Goal: Task Accomplishment & Management: Manage account settings

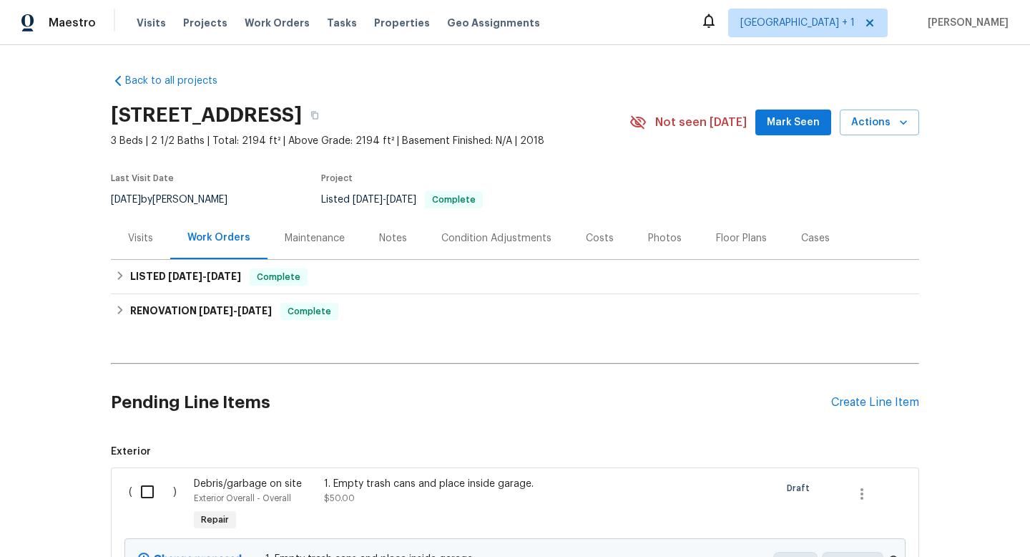
scroll to position [320, 0]
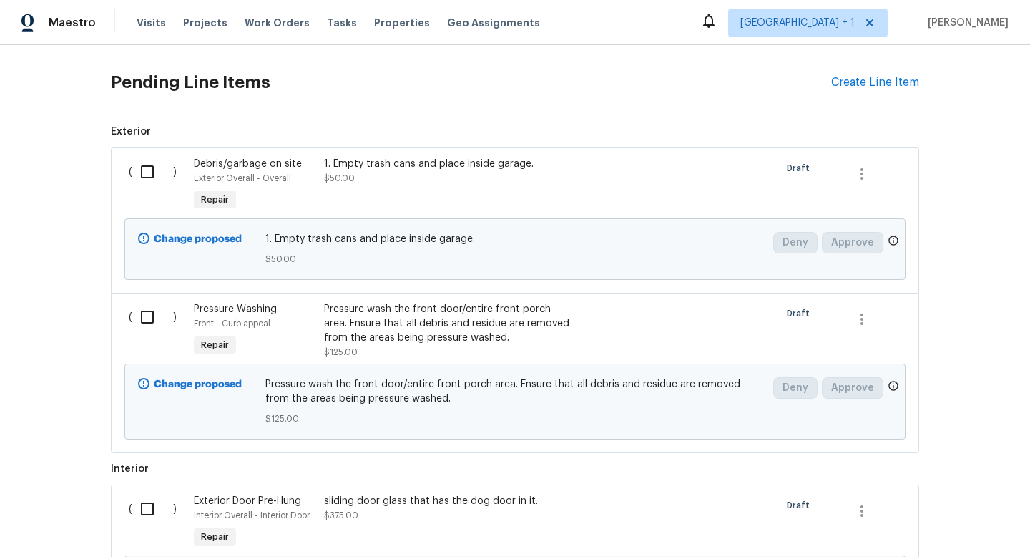
click at [994, 199] on div "Back to all projects 2433 N 3130 W, Lehi, UT 84048 3 Beds | 2 1/2 Baths | Total…" at bounding box center [515, 301] width 1030 height 512
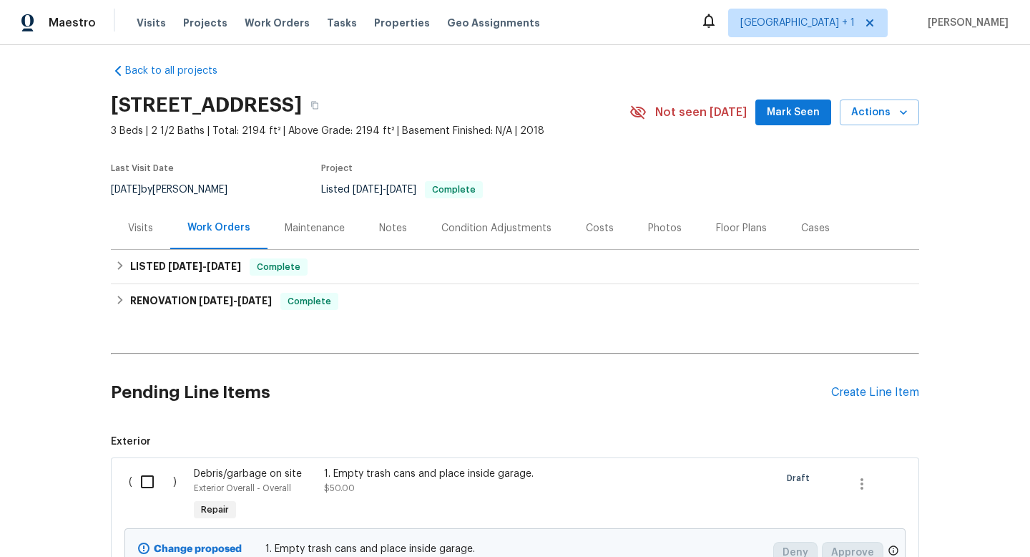
scroll to position [0, 0]
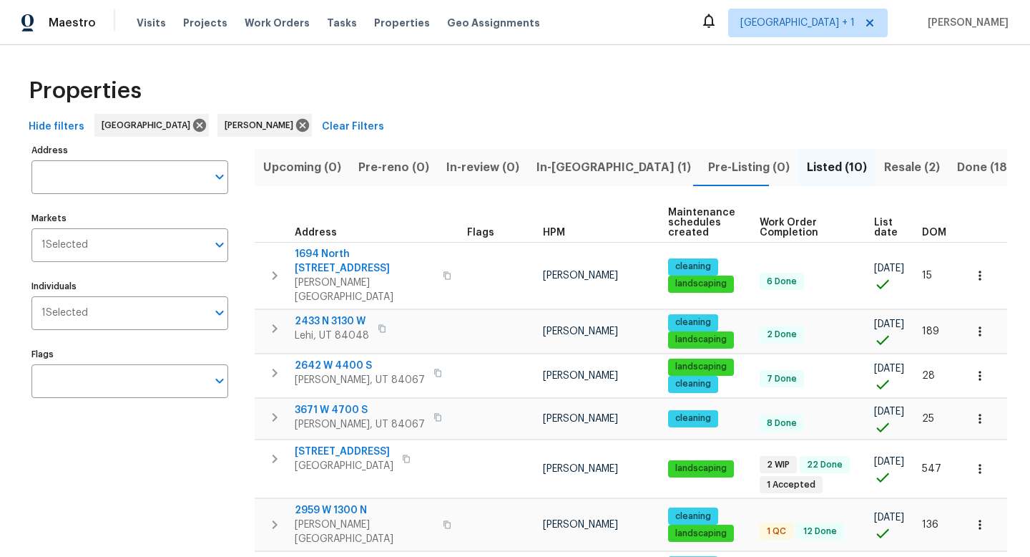
click at [1011, 80] on div "Properties Hide filters Salt Lake City Scott Beirdneau Clear Filters Address Ad…" at bounding box center [515, 427] width 1030 height 765
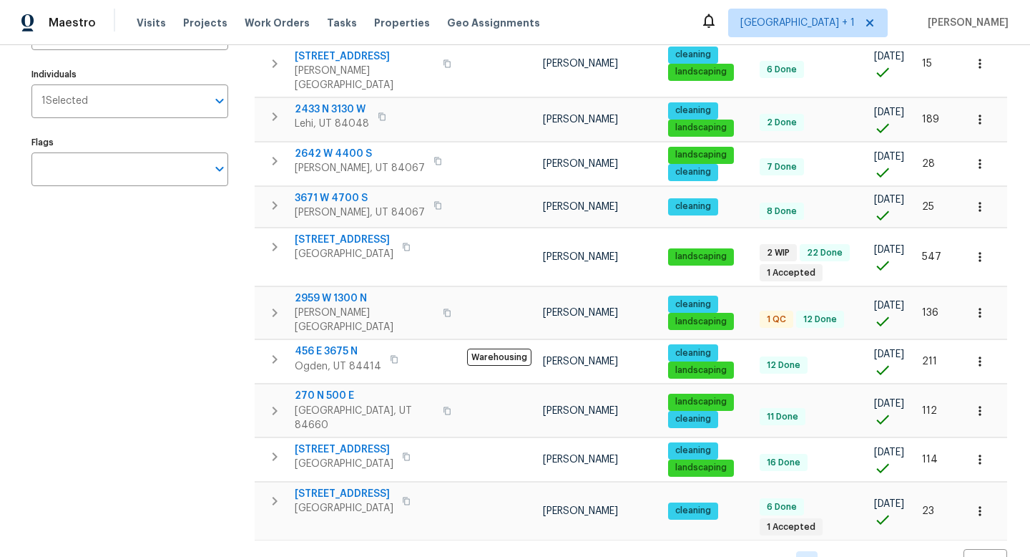
scroll to position [213, 0]
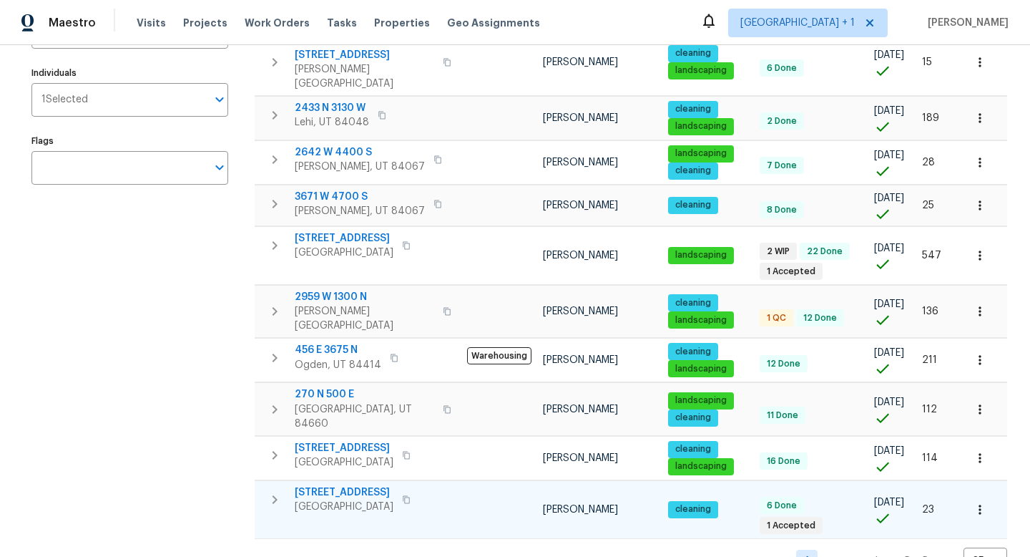
click at [340, 485] on span "502 S 1040 E Apt 226" at bounding box center [344, 492] width 99 height 14
click at [172, 310] on div "Address Address Markets 1 Selected Markets Individuals 1 Selected Individuals F…" at bounding box center [138, 250] width 215 height 647
click at [346, 290] on span "2959 W 1300 N" at bounding box center [365, 297] width 140 height 14
click at [187, 288] on div "Address Address Markets 1 Selected Markets Individuals 1 Selected Individuals F…" at bounding box center [138, 250] width 215 height 647
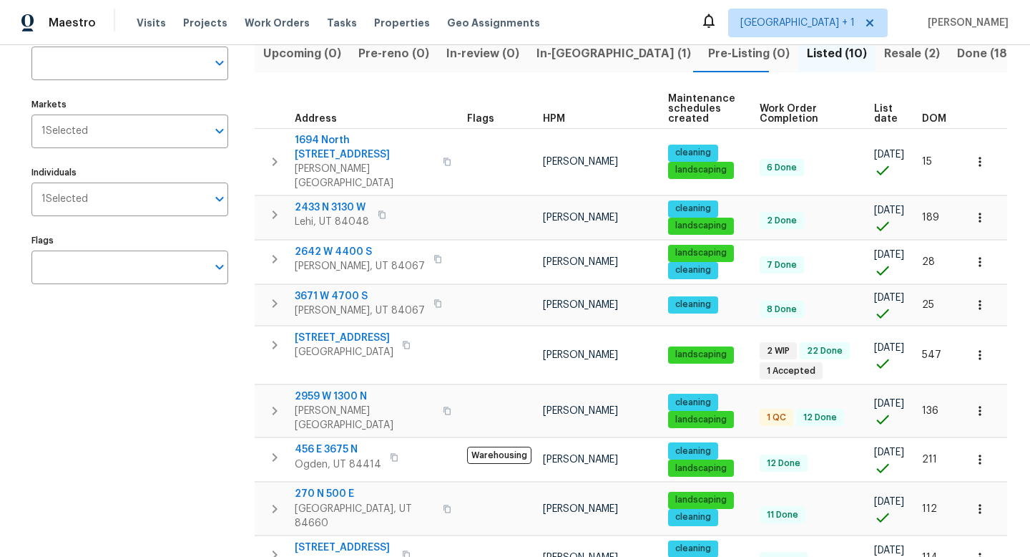
scroll to position [99, 0]
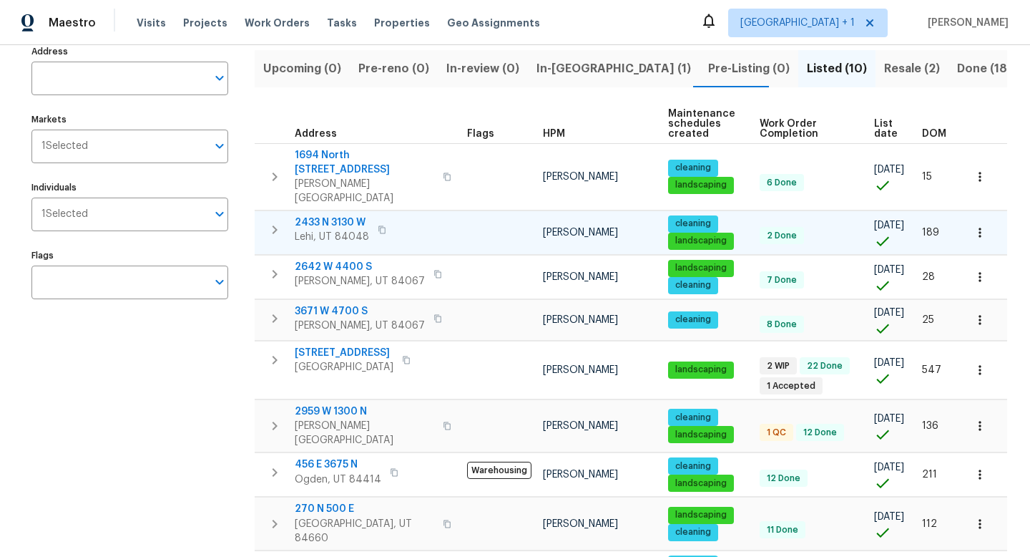
click at [316, 215] on span "2433 N 3130 W" at bounding box center [332, 222] width 74 height 14
click at [152, 402] on div "Address Address Markets 1 Selected Markets Individuals 1 Selected Individuals F…" at bounding box center [138, 364] width 215 height 647
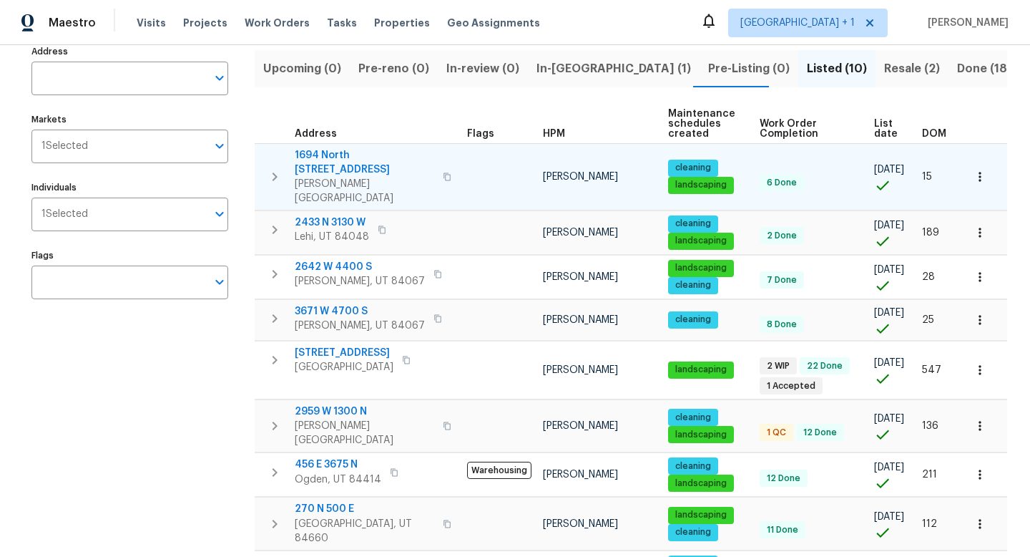
click at [329, 157] on span "1694 North 2225 West" at bounding box center [365, 162] width 140 height 29
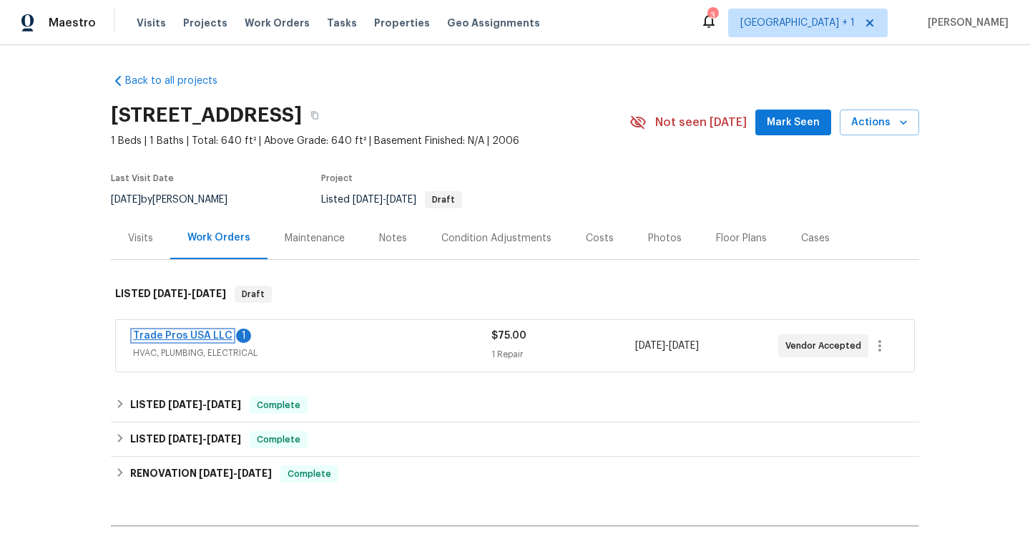
click at [167, 333] on link "Trade Pros USA LLC" at bounding box center [182, 336] width 99 height 10
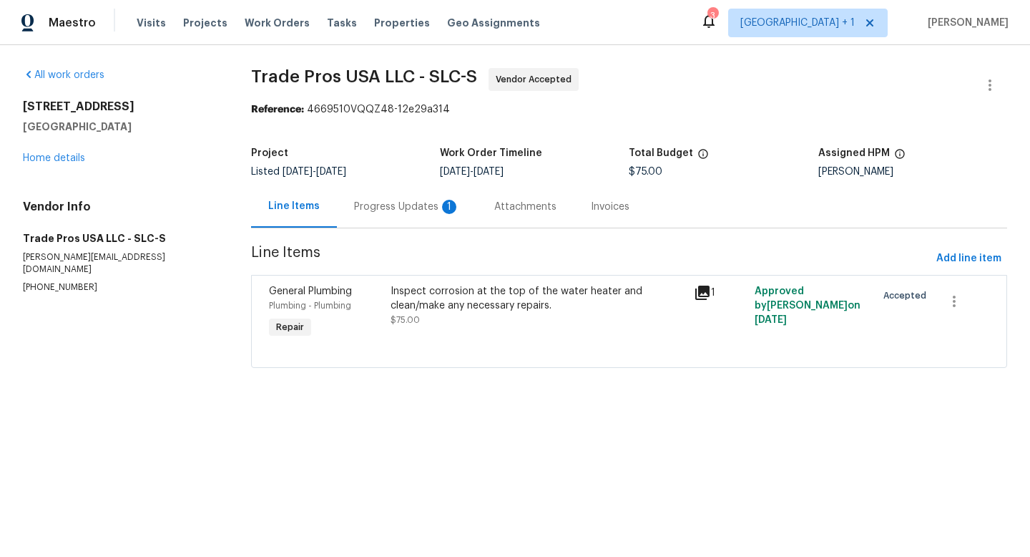
click at [403, 205] on div "Progress Updates 1" at bounding box center [407, 207] width 106 height 14
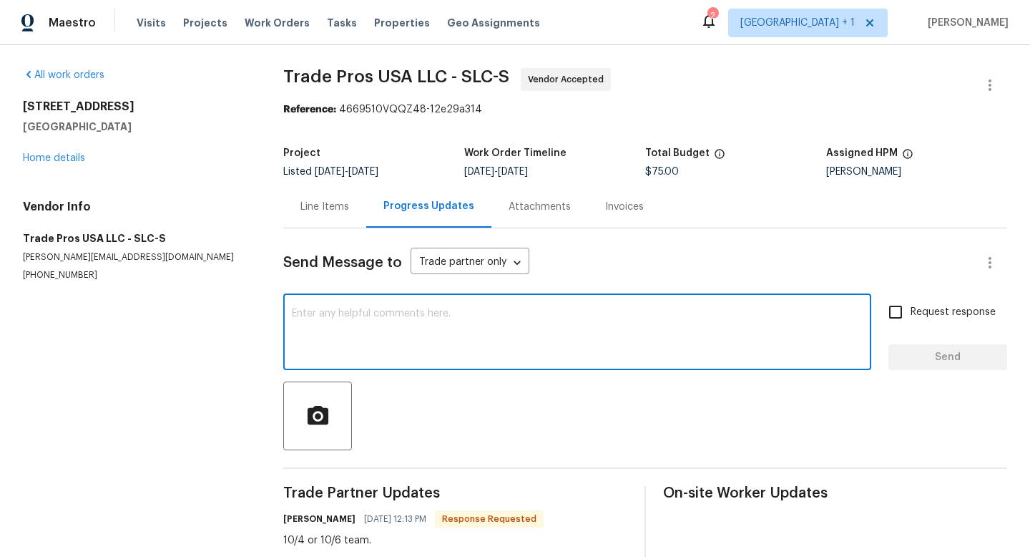
click at [421, 316] on textarea at bounding box center [577, 333] width 571 height 50
type textarea "ok, thank you"
click at [911, 361] on span "Send" at bounding box center [948, 357] width 96 height 18
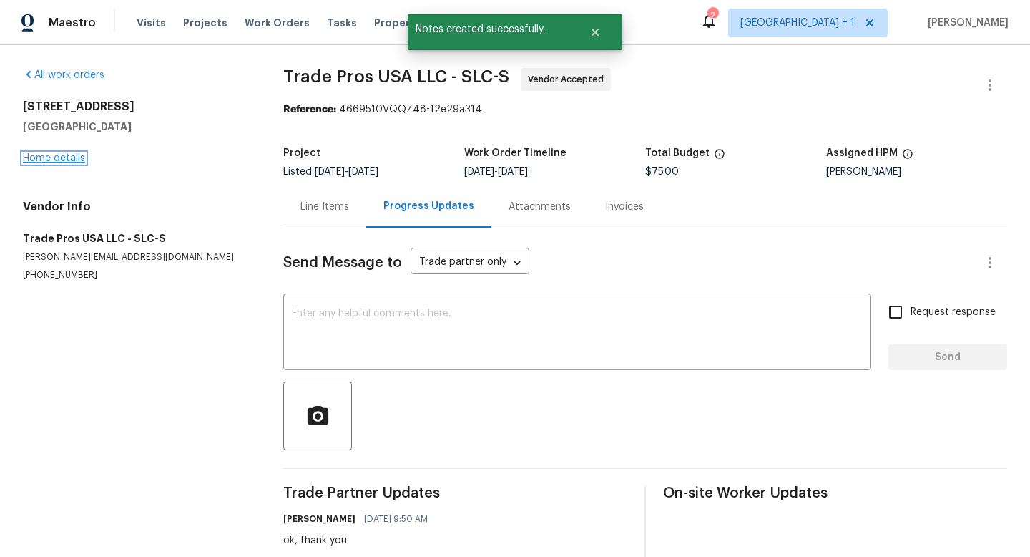
click at [69, 155] on link "Home details" at bounding box center [54, 158] width 62 height 10
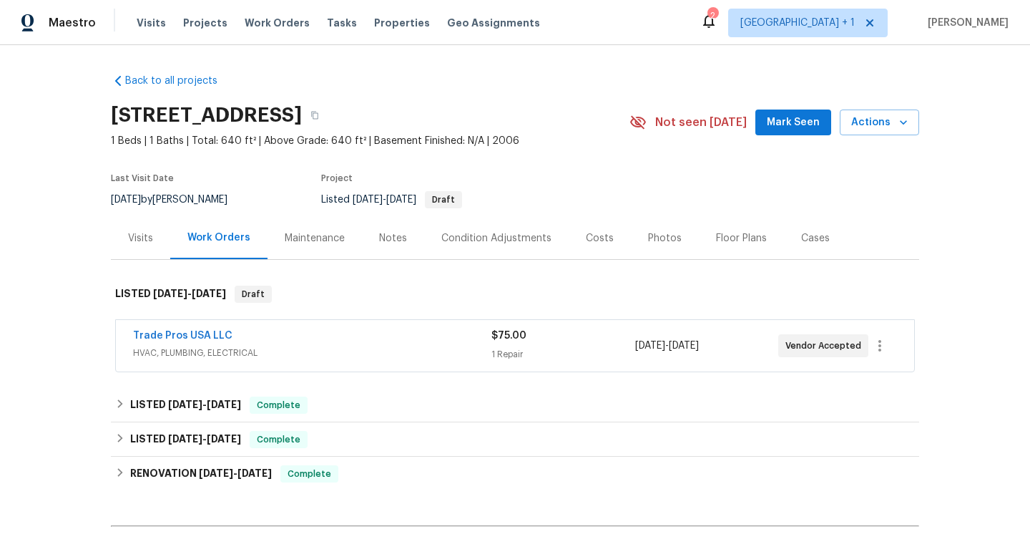
click at [389, 235] on div "Notes" at bounding box center [393, 238] width 28 height 14
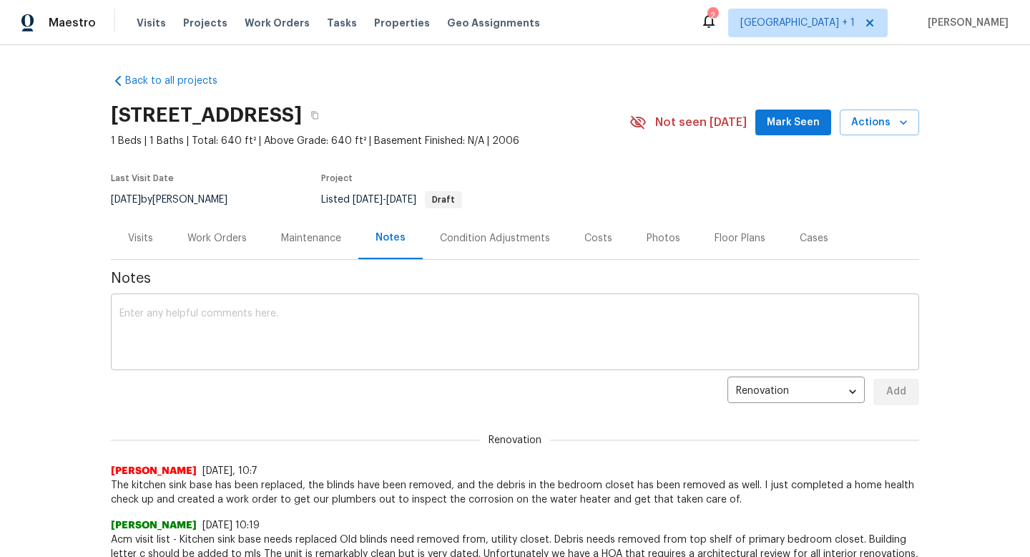
click at [371, 305] on div "x ​" at bounding box center [515, 333] width 808 height 73
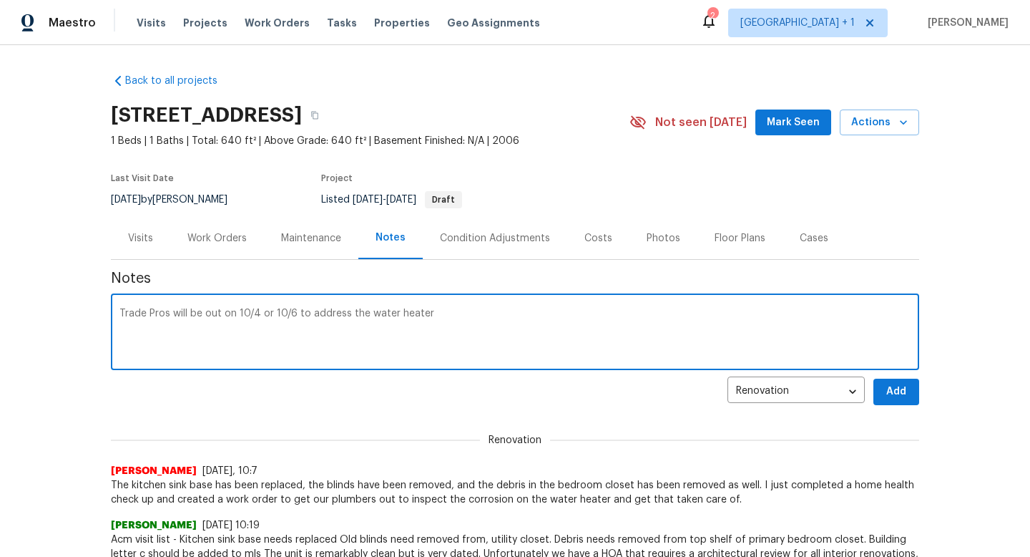
type textarea "Trade Pros will be out on 10/4 or 10/6 to address the water heater"
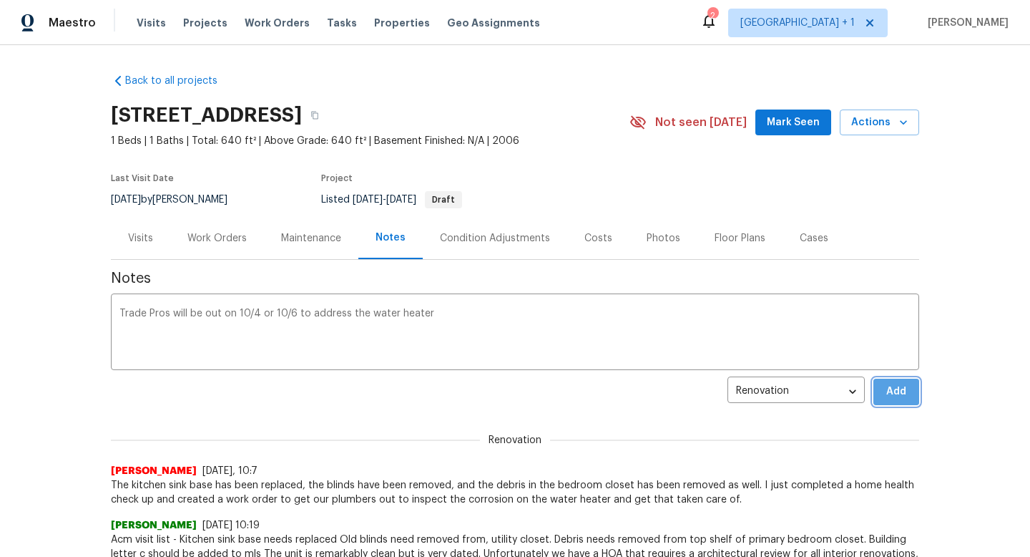
click at [897, 388] on span "Add" at bounding box center [896, 392] width 23 height 18
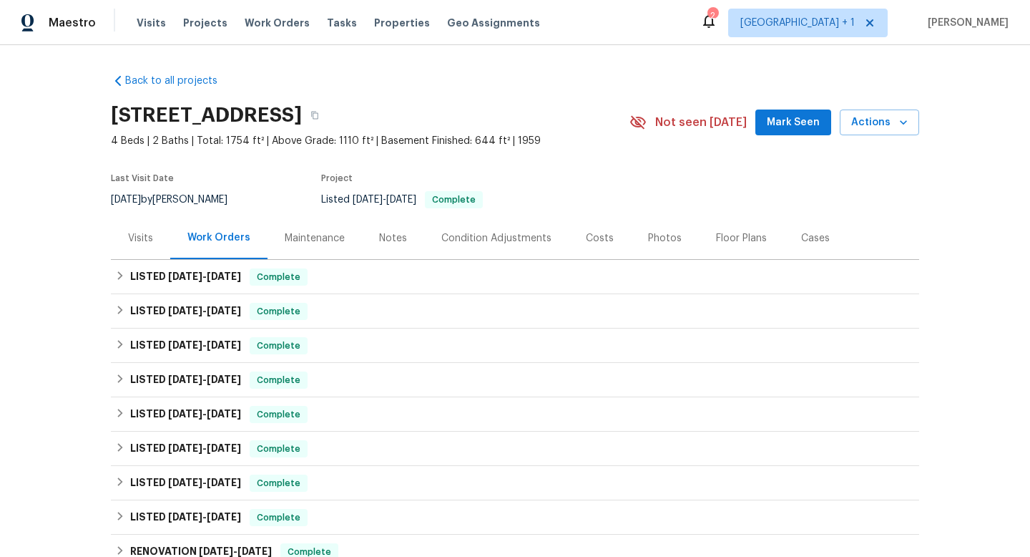
click at [54, 303] on div "Back to all projects [STREET_ADDRESS] 4 Beds | 2 Baths | Total: 1754 ft² | Abov…" at bounding box center [515, 301] width 1030 height 512
click at [396, 243] on div "Notes" at bounding box center [393, 238] width 28 height 14
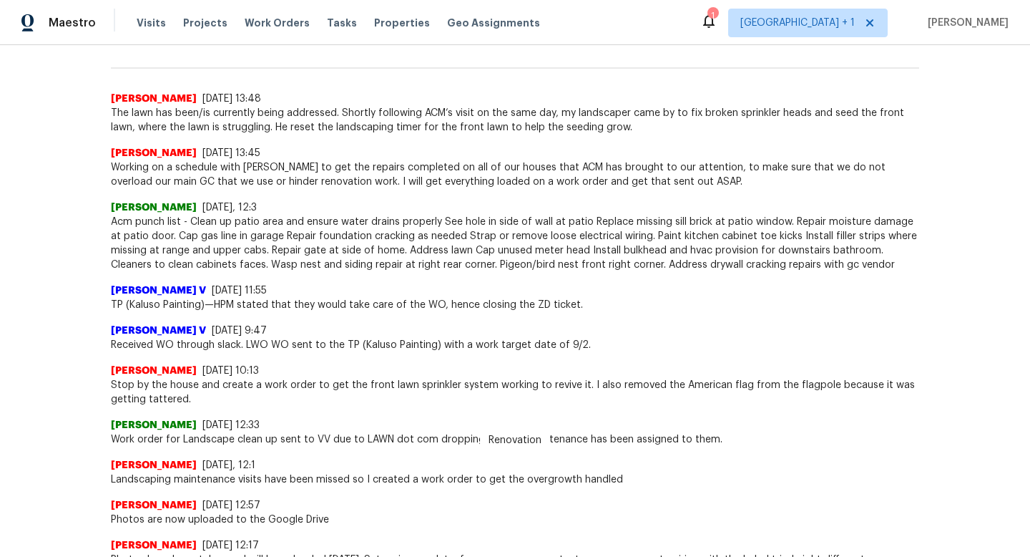
scroll to position [401, 0]
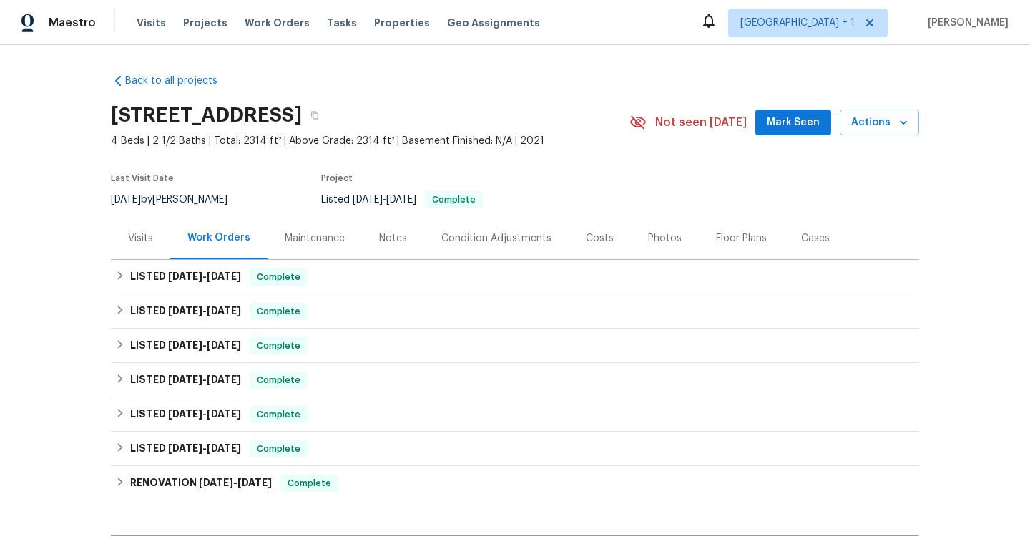
click at [381, 235] on div "Notes" at bounding box center [393, 238] width 28 height 14
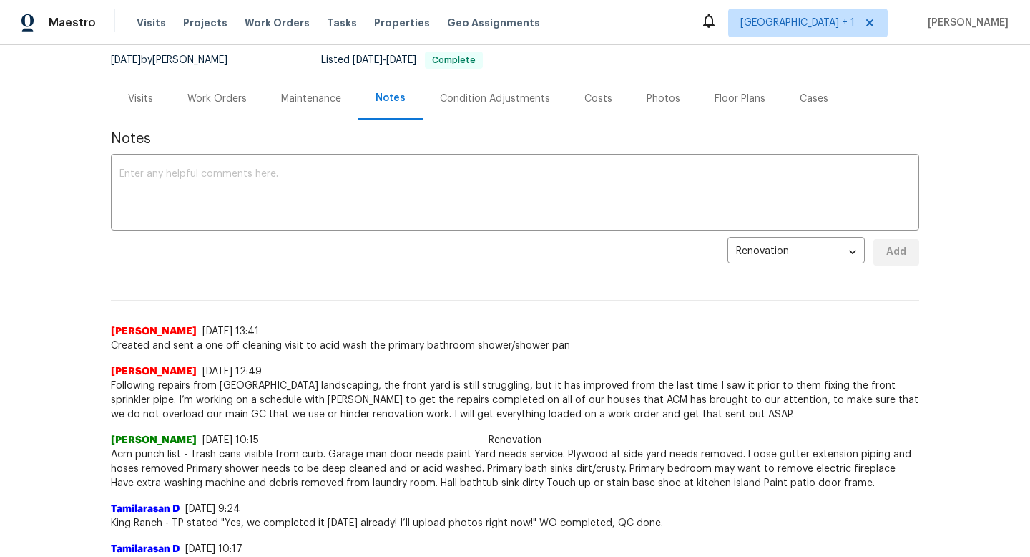
scroll to position [143, 0]
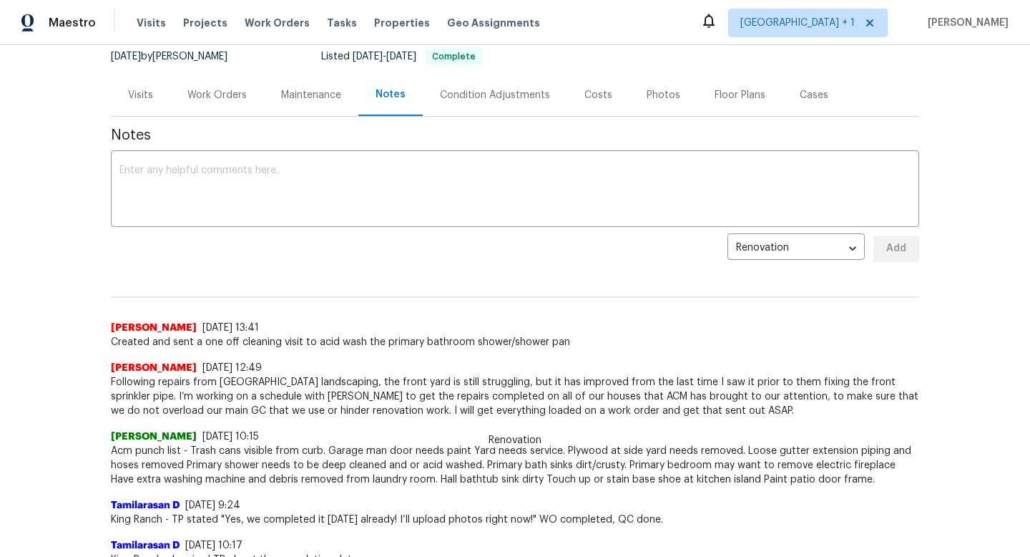
click at [226, 94] on div "Work Orders" at bounding box center [216, 95] width 59 height 14
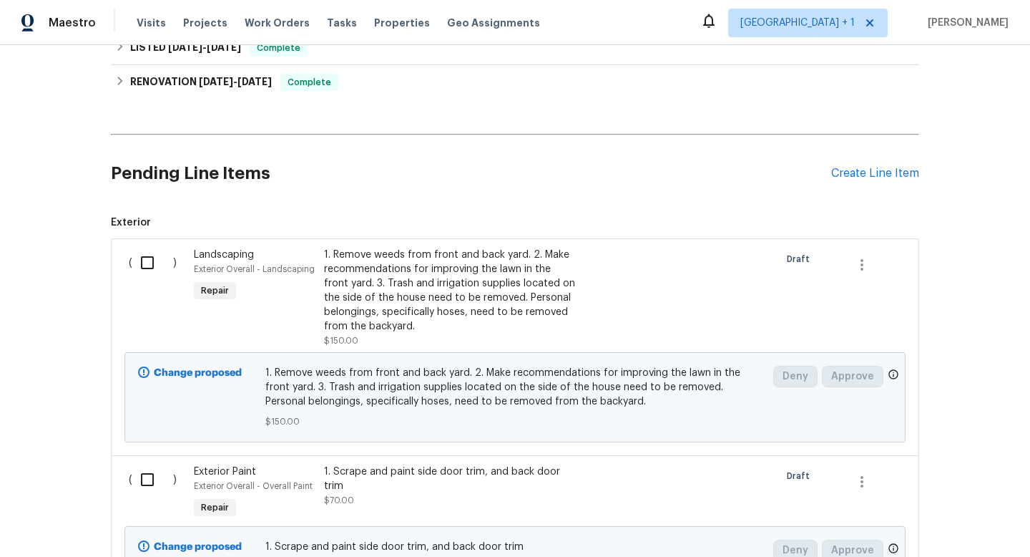
scroll to position [429, 0]
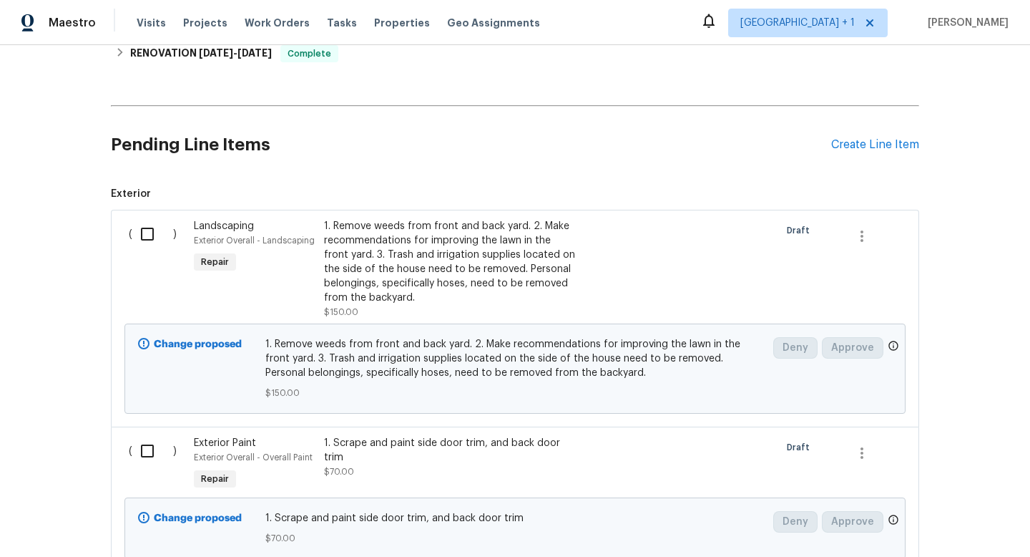
click at [360, 266] on div "1. Remove weeds from front and back yard. 2. Make recommendations for improving…" at bounding box center [450, 262] width 252 height 86
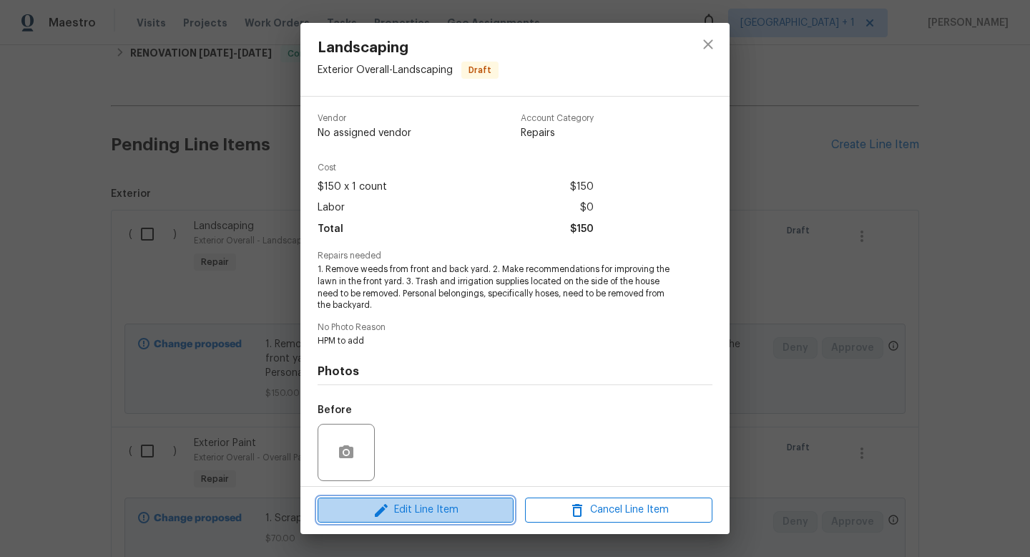
click at [446, 509] on span "Edit Line Item" at bounding box center [415, 510] width 187 height 18
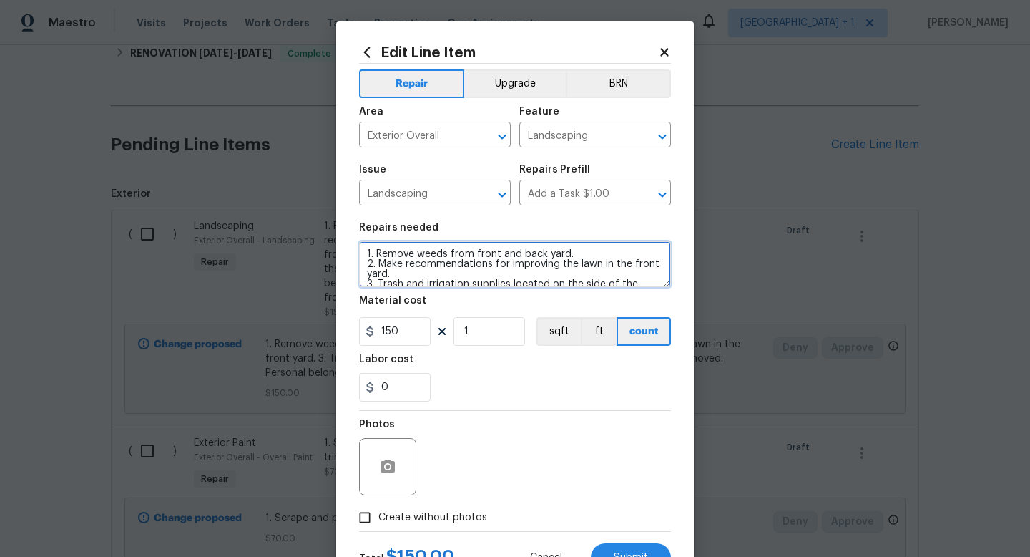
click at [642, 283] on textarea "1. Remove weeds from front and back yard. 2. Make recommendations for improving…" at bounding box center [515, 264] width 312 height 46
click at [393, 275] on textarea "1. Remove weeds from front and back yard. 2. Make recommendations for improving…" at bounding box center [515, 264] width 312 height 46
type textarea "1. Remove weeds from front and back yard. 2. Make recommendations for improving…"
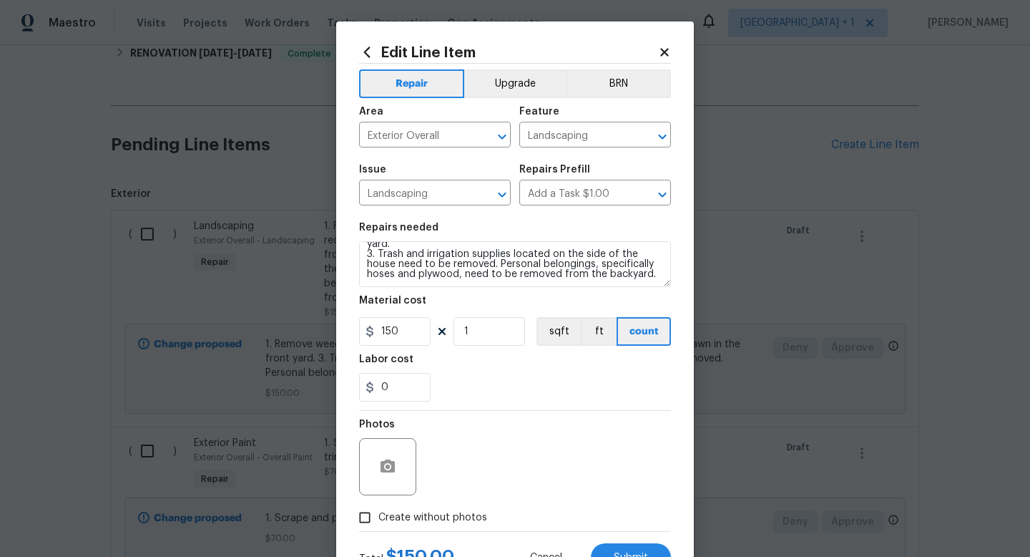
click at [482, 433] on div "Photos" at bounding box center [515, 457] width 312 height 93
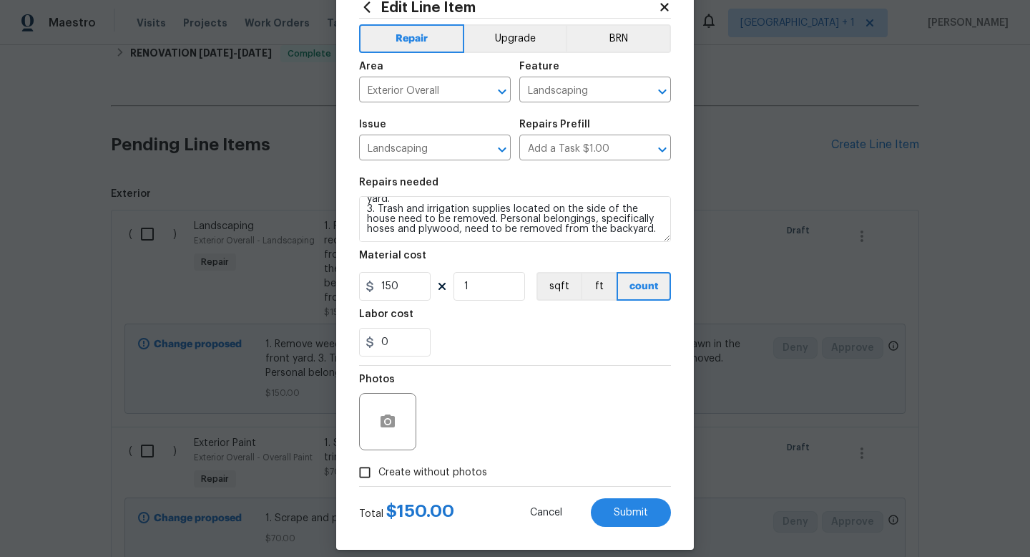
scroll to position [60, 0]
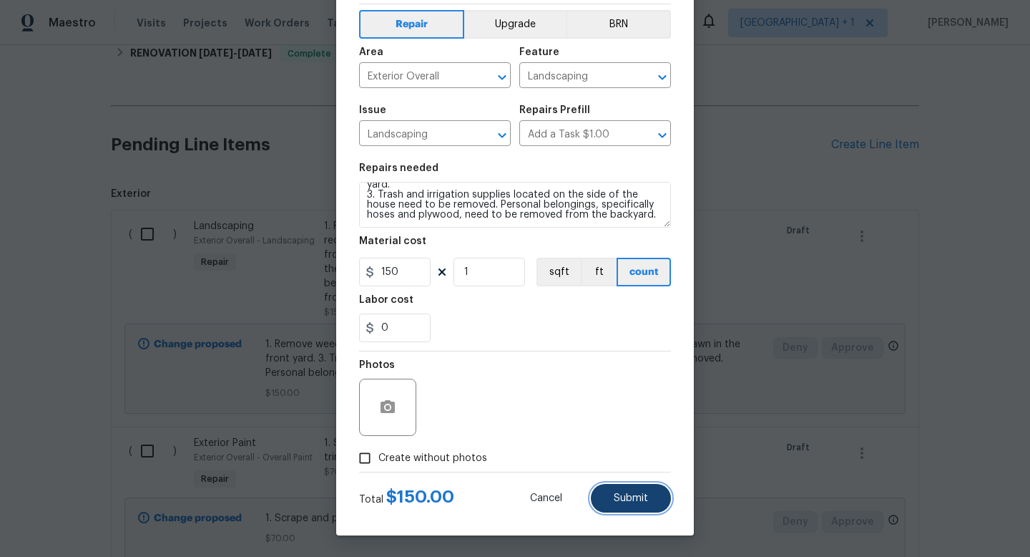
click at [639, 502] on span "Submit" at bounding box center [631, 498] width 34 height 11
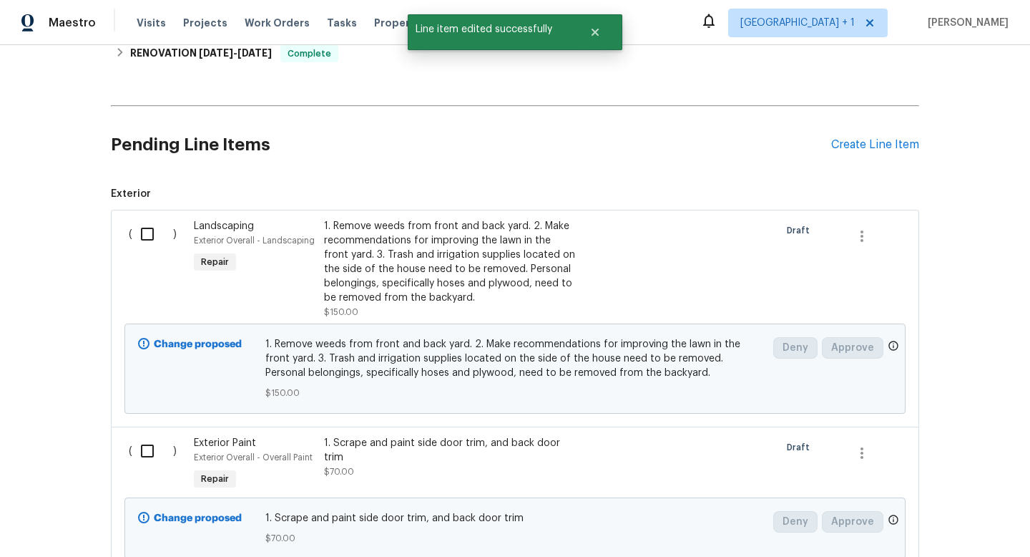
scroll to position [0, 0]
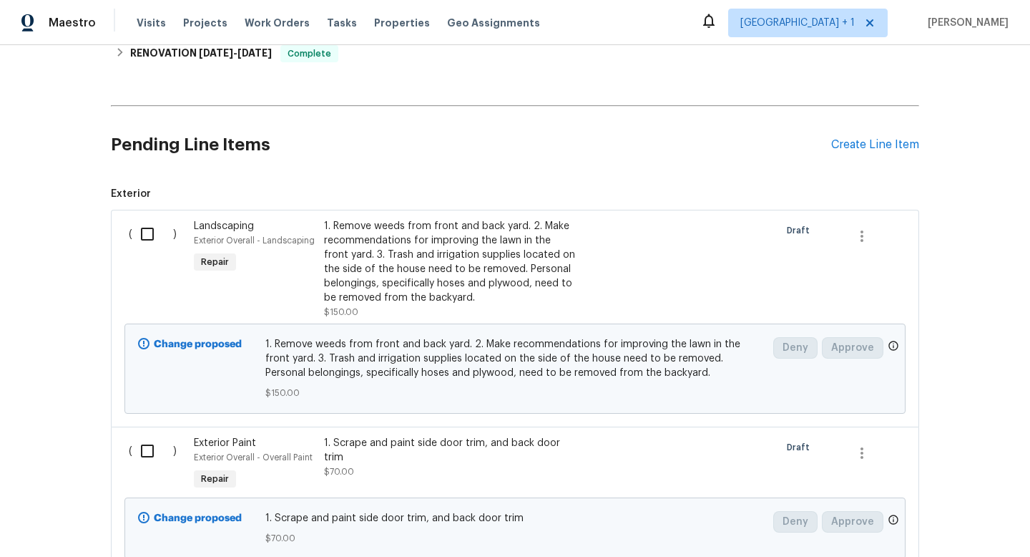
click at [672, 426] on div "( ) Landscaping Exterior Overall - Landscaping Repair 1. Remove weeds from fron…" at bounding box center [515, 318] width 808 height 217
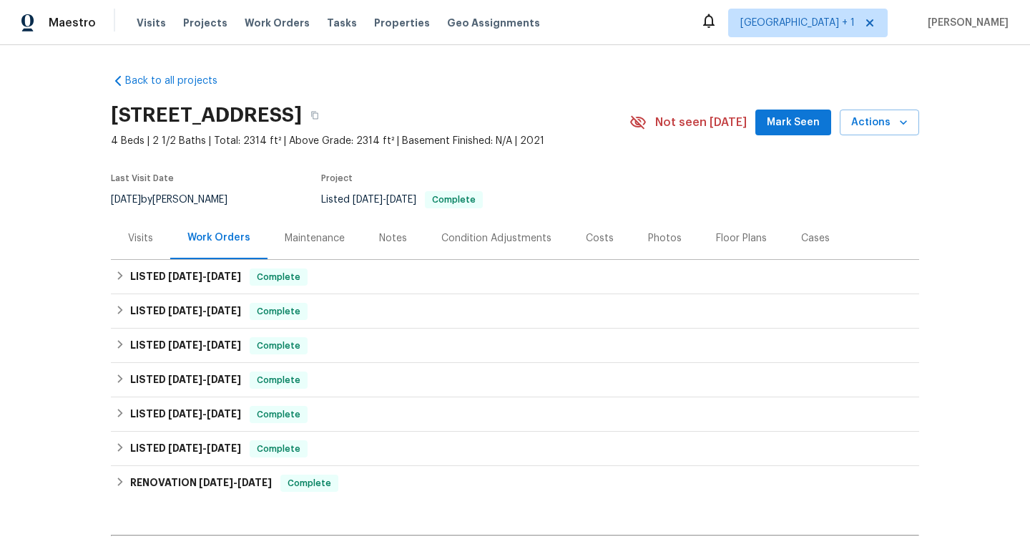
click at [392, 233] on div "Notes" at bounding box center [393, 238] width 28 height 14
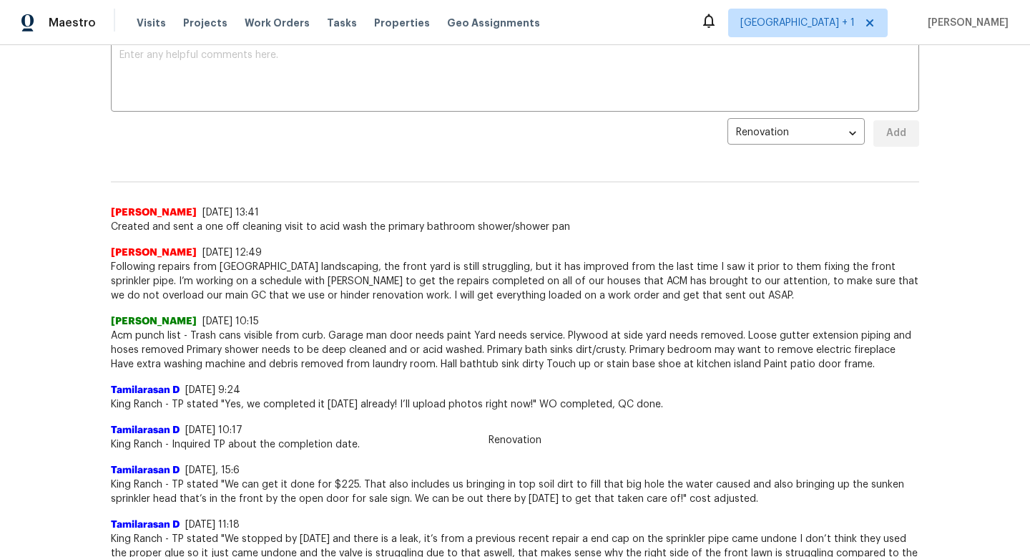
scroll to position [286, 0]
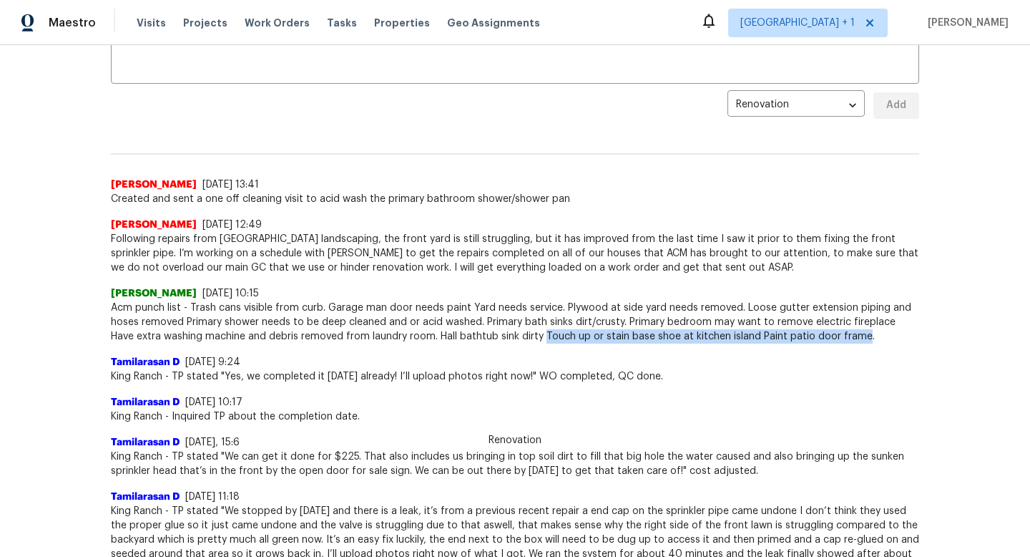
drag, startPoint x: 518, startPoint y: 335, endPoint x: 833, endPoint y: 339, distance: 314.8
click at [833, 339] on span "Acm punch list - Trash cans visible from curb. Garage man door needs paint Yard…" at bounding box center [515, 321] width 808 height 43
copy span "Touch up or stain base shoe at kitchen island Paint patio door frame"
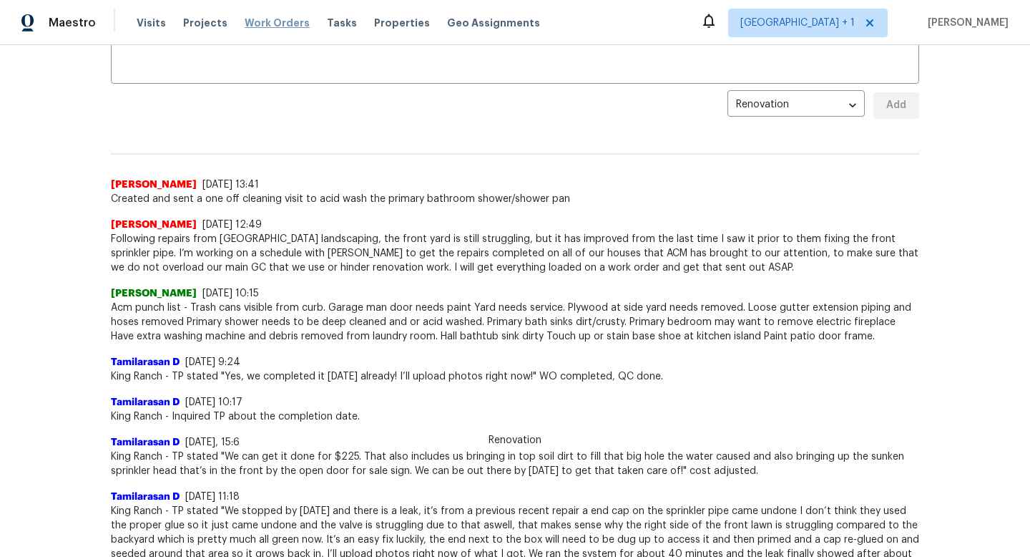
click at [279, 24] on span "Work Orders" at bounding box center [277, 23] width 65 height 14
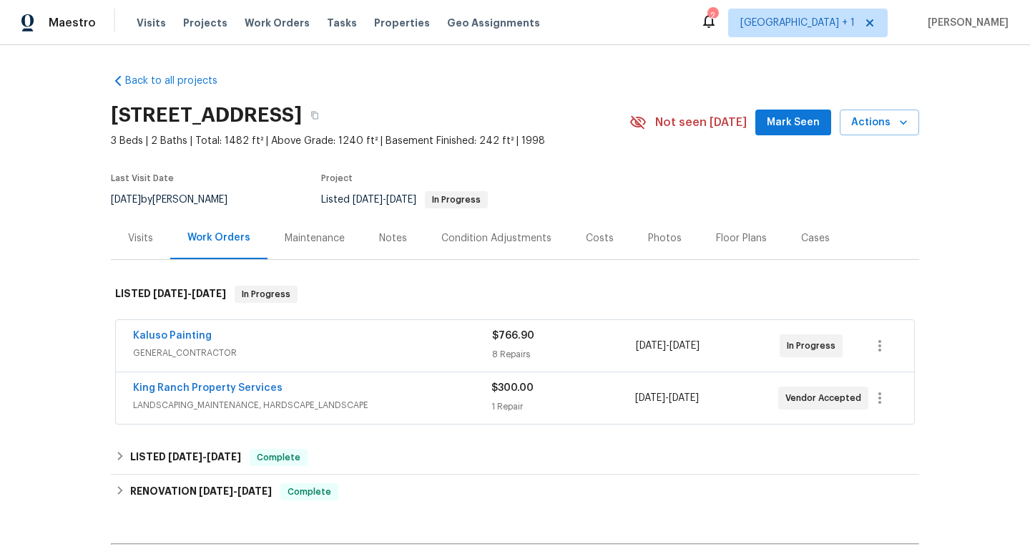
click at [71, 88] on div "Back to all projects [STREET_ADDRESS] 3 Beds | 2 Baths | Total: 1482 ft² | Abov…" at bounding box center [515, 301] width 1030 height 512
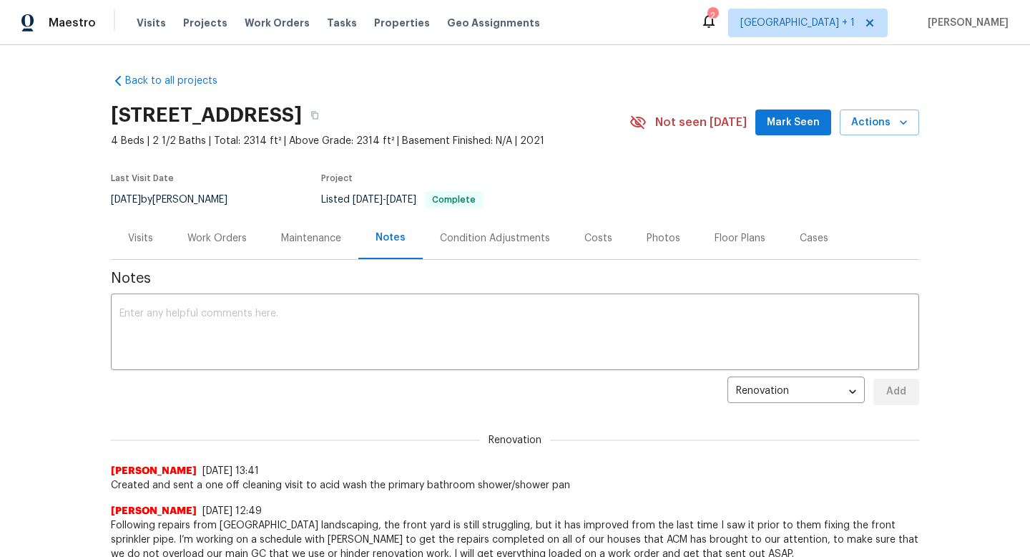
click at [207, 237] on div "Work Orders" at bounding box center [216, 238] width 59 height 14
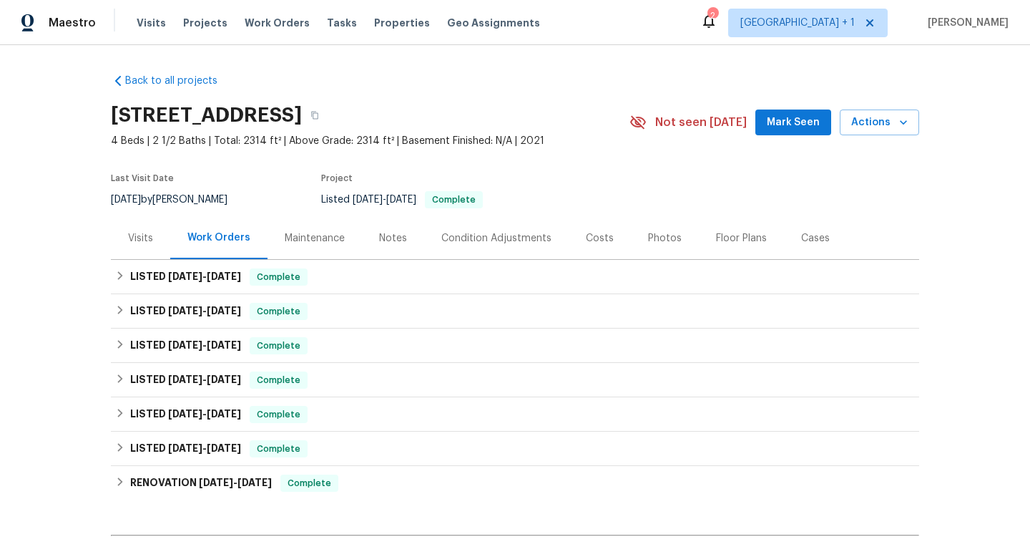
click at [986, 149] on div "Back to all projects [STREET_ADDRESS] 4 Beds | 2 1/2 Baths | Total: 2314 ft² | …" at bounding box center [515, 301] width 1030 height 512
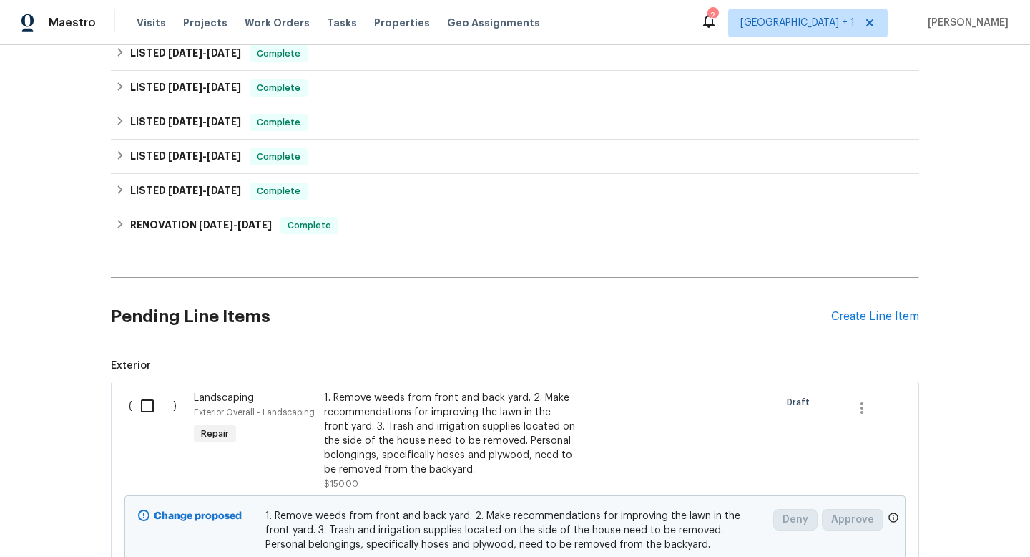
scroll to position [286, 0]
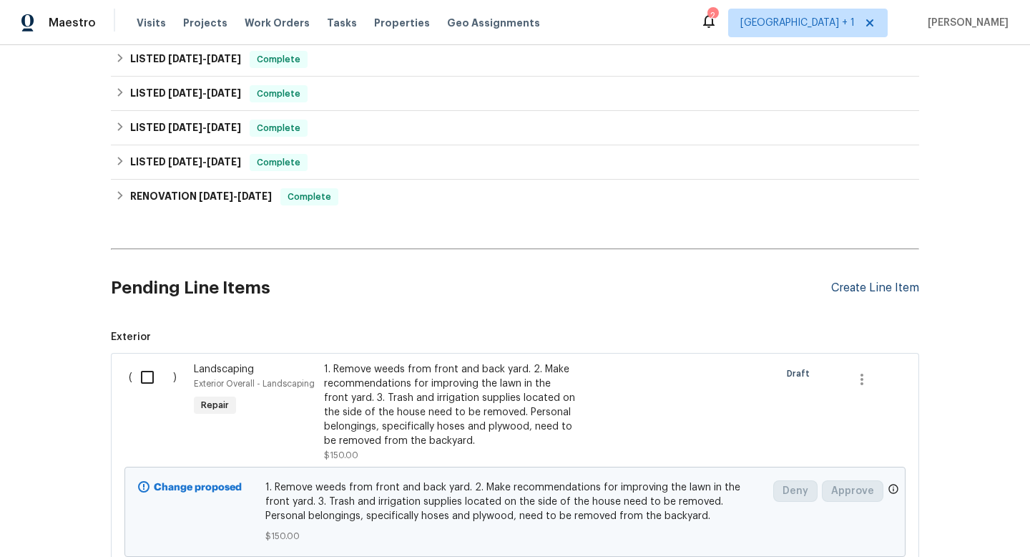
click at [891, 282] on div "Create Line Item" at bounding box center [875, 288] width 88 height 14
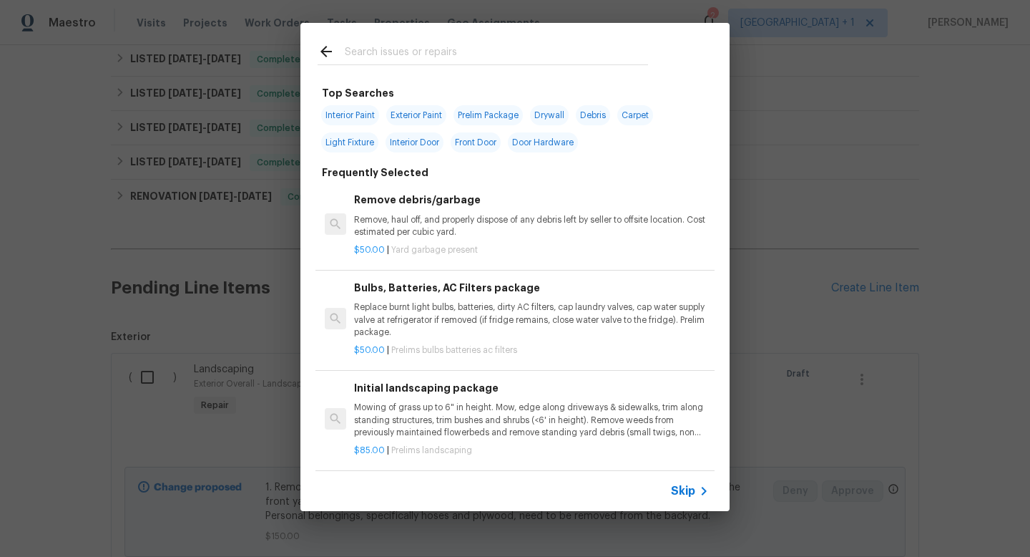
click at [473, 53] on input "text" at bounding box center [496, 53] width 303 height 21
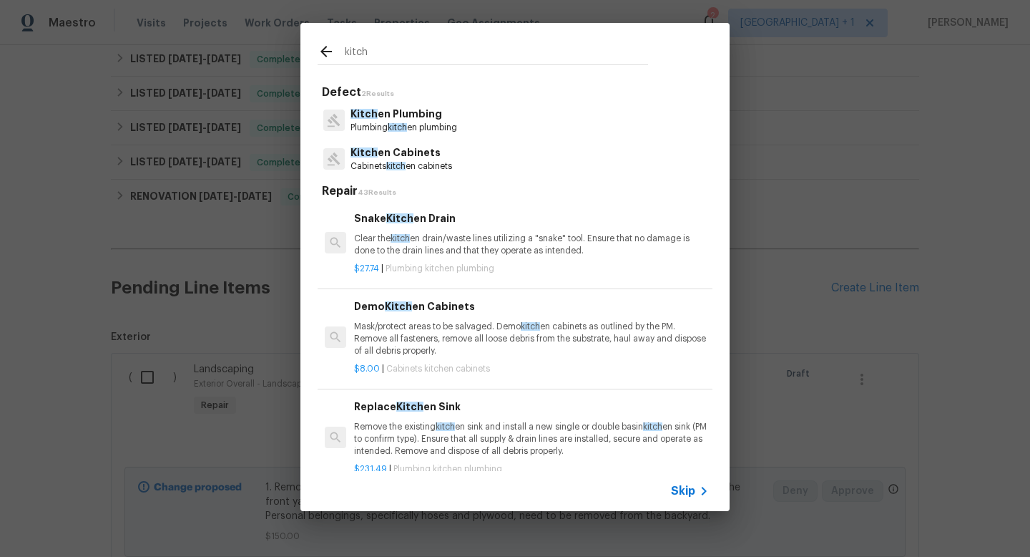
type input "kitch"
click at [411, 152] on p "Kitch en Cabinets" at bounding box center [402, 152] width 102 height 15
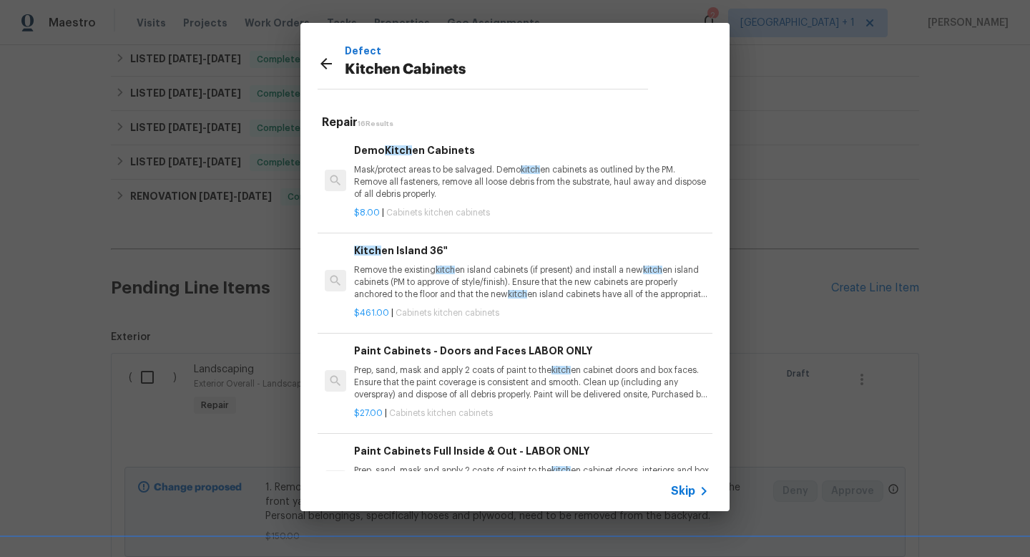
click at [656, 128] on h5 "Repair 16 Results" at bounding box center [517, 122] width 391 height 15
click at [715, 222] on div "Repair 16 Results Demo Kitch en Cabinets Mask/protect areas to be salvaged. Dem…" at bounding box center [514, 287] width 429 height 367
click at [688, 336] on div "Paint Cabinets - Doors and Faces LABOR ONLY Prep, sand, mask and apply 2 coats …" at bounding box center [514, 381] width 399 height 104
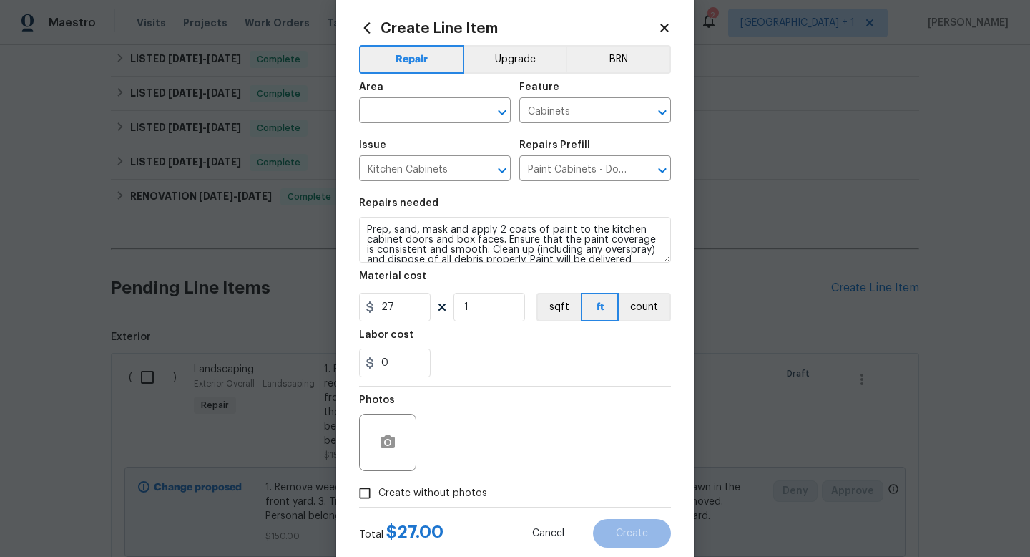
scroll to position [29, 0]
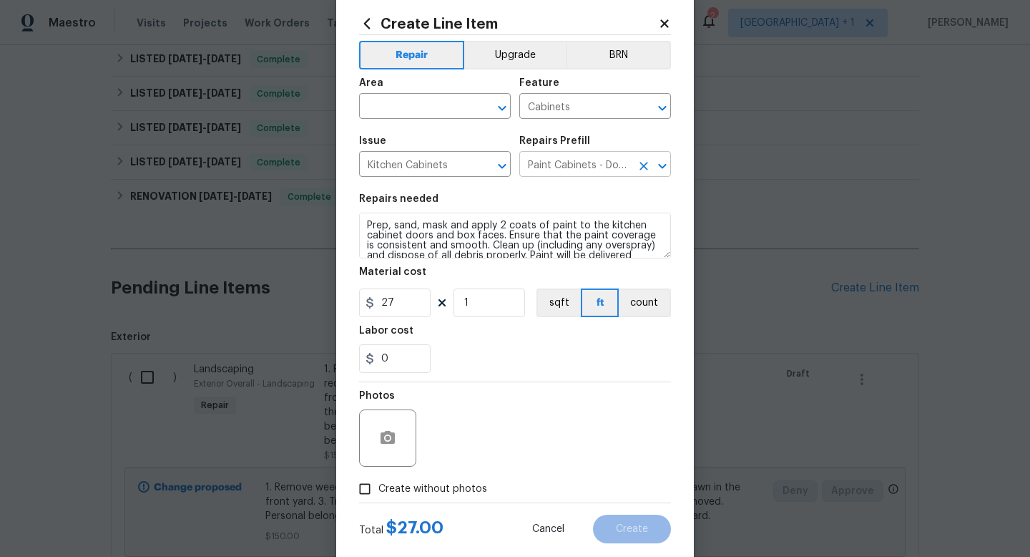
click at [612, 167] on input "Paint Cabinets - Doors and Faces LABOR ONLY $27.00" at bounding box center [575, 166] width 112 height 22
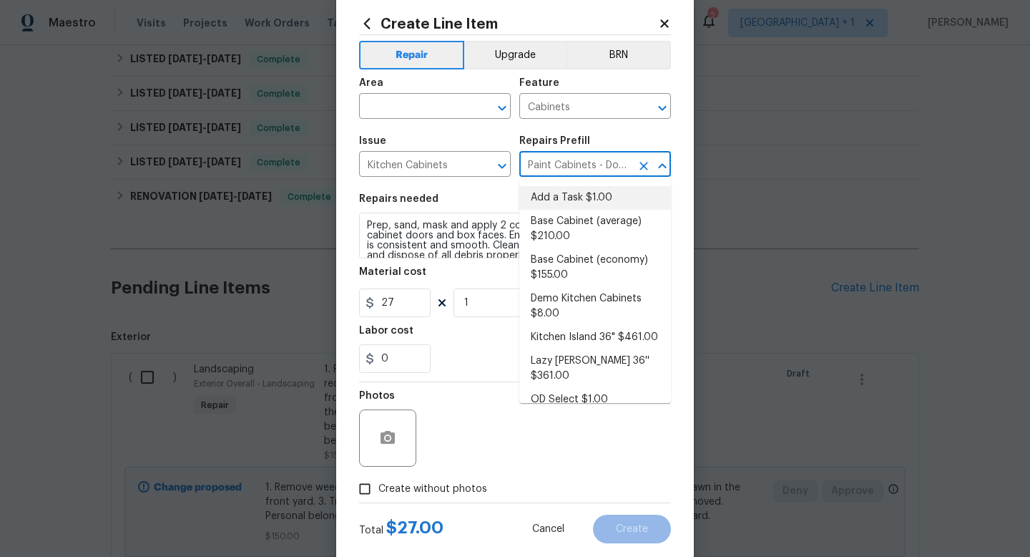
click at [602, 197] on li "Add a Task $1.00" at bounding box center [595, 198] width 152 height 24
type input "Add a Task $1.00"
type textarea "HPM to detail"
type input "1"
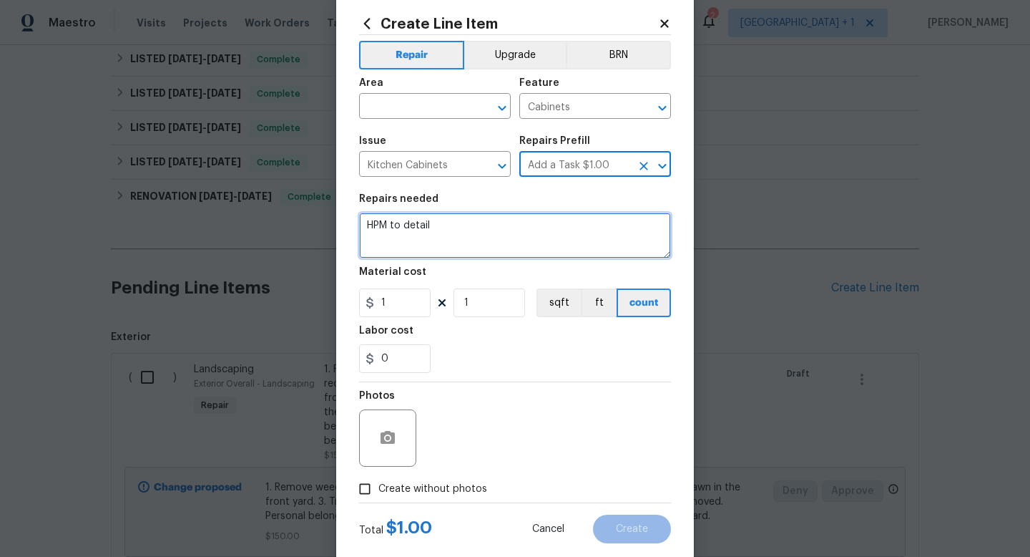
click at [411, 230] on textarea "HPM to detail" at bounding box center [515, 235] width 312 height 46
paste textarea "Touch up or stain base shoe at kitchen island Paint patio door frame"
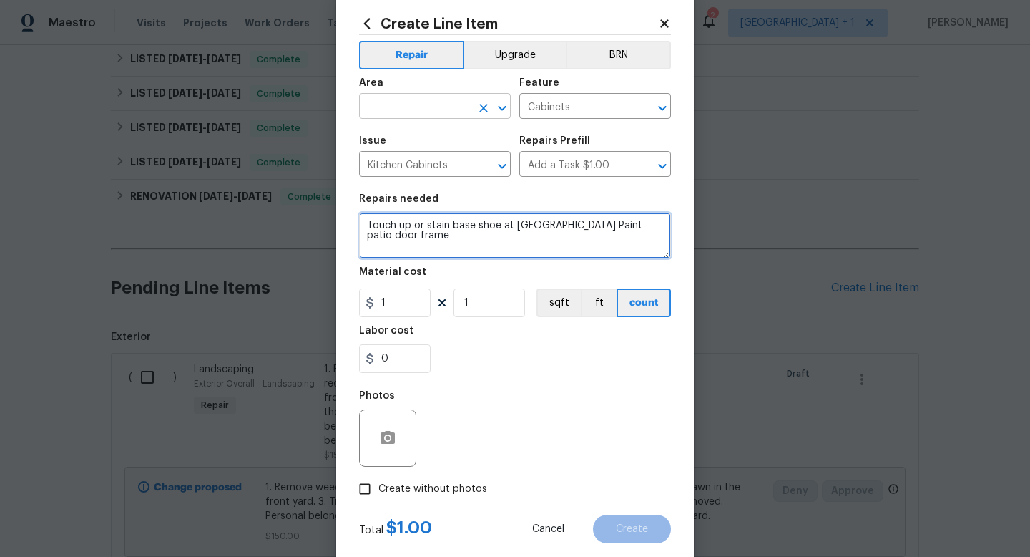
type textarea "Touch up or stain base shoe at kitchen island Paint patio door frame"
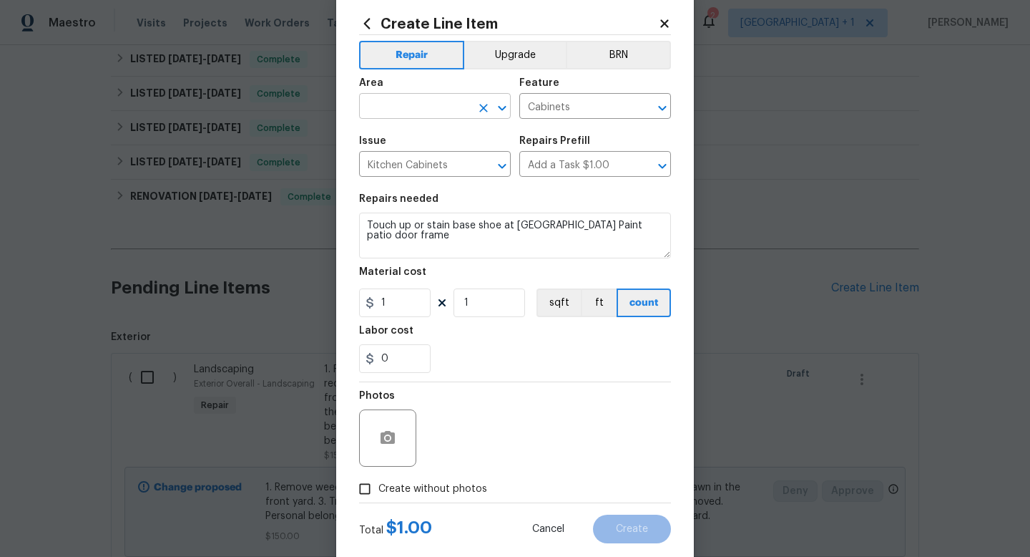
click at [444, 105] on input "text" at bounding box center [415, 108] width 112 height 22
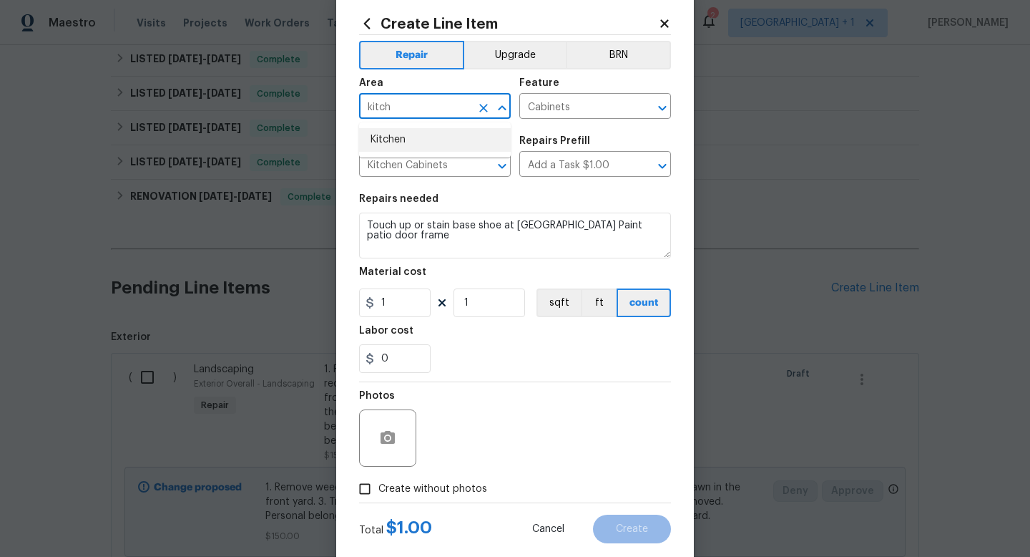
click at [414, 129] on li "Kitchen" at bounding box center [435, 140] width 152 height 24
type input "Kitchen"
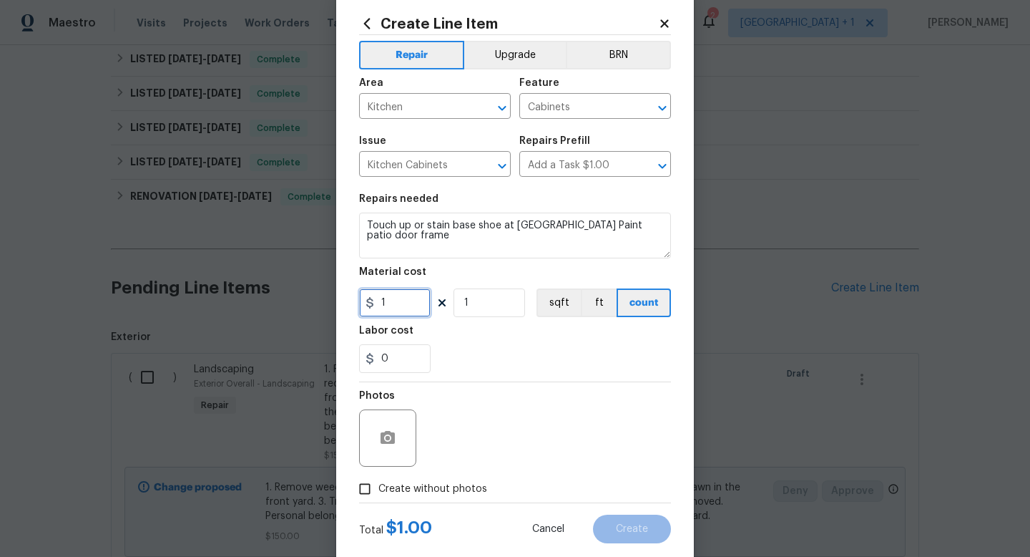
drag, startPoint x: 401, startPoint y: 305, endPoint x: 352, endPoint y: 308, distance: 49.4
click at [352, 308] on div "Create Line Item Repair Upgrade BRN Area Kitchen ​ Feature Cabinets ​ Issue Kit…" at bounding box center [515, 279] width 358 height 573
type input "35"
click at [489, 386] on div "Photos" at bounding box center [515, 428] width 312 height 93
click at [369, 489] on input "Create without photos" at bounding box center [364, 488] width 27 height 27
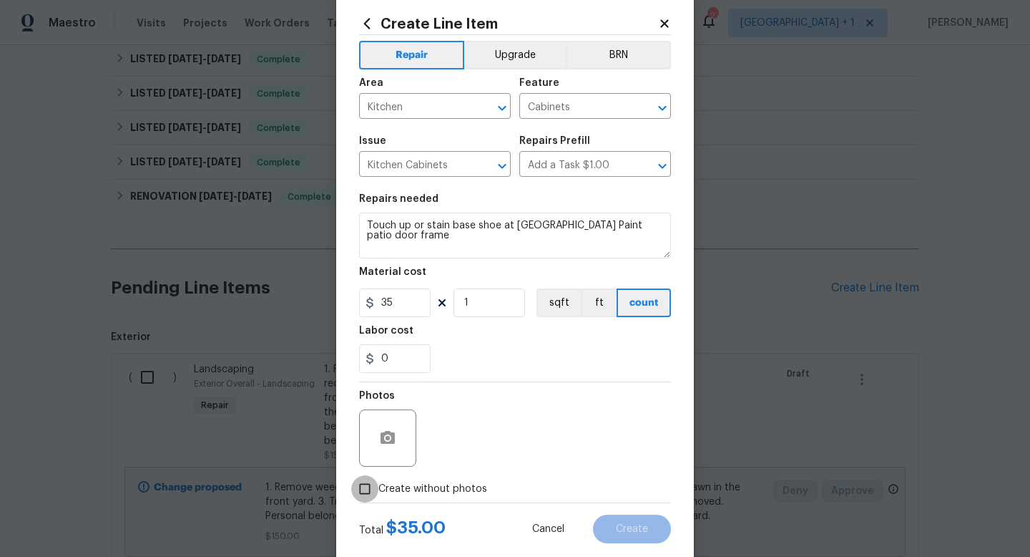
checkbox input "true"
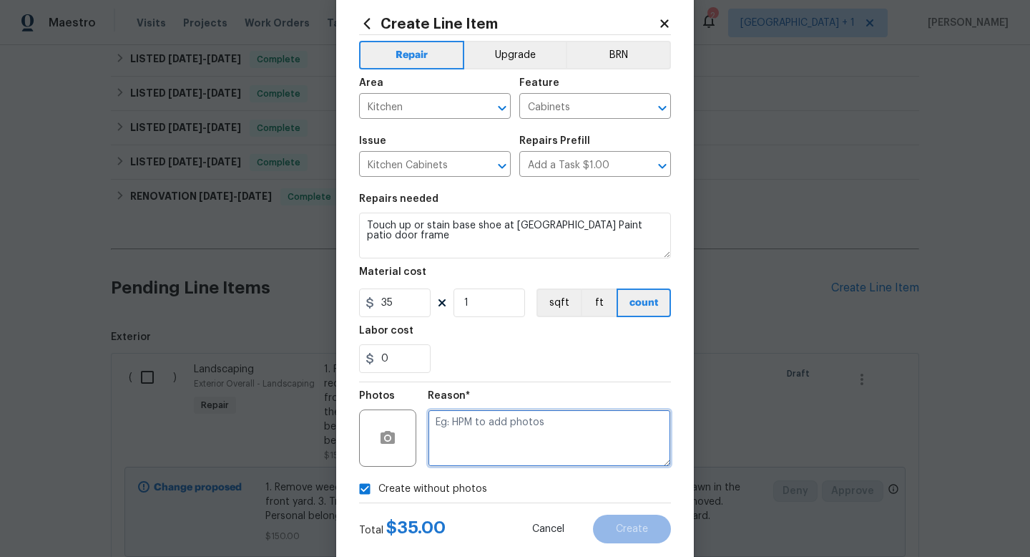
click at [479, 423] on textarea at bounding box center [549, 437] width 243 height 57
type textarea "to add"
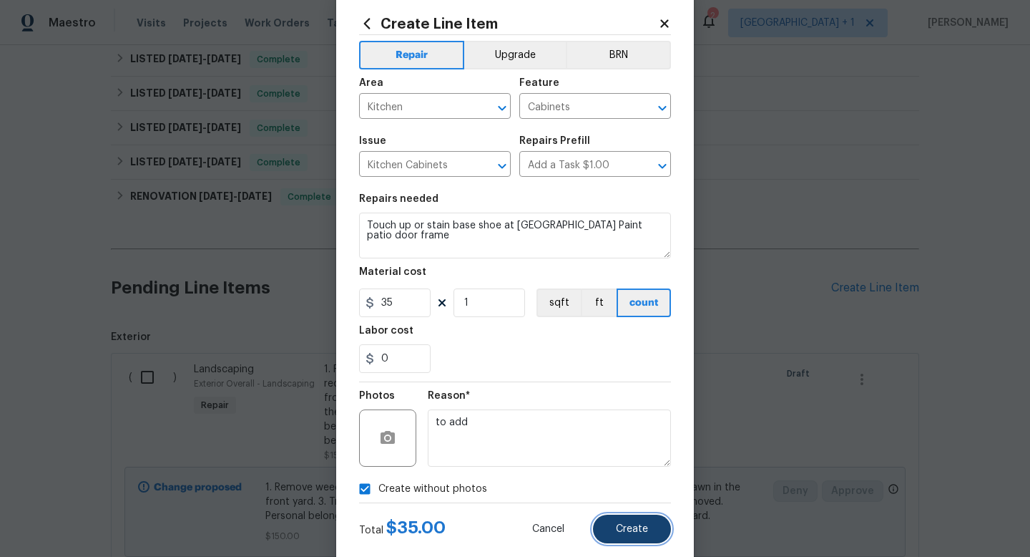
click at [632, 525] on span "Create" at bounding box center [632, 529] width 32 height 11
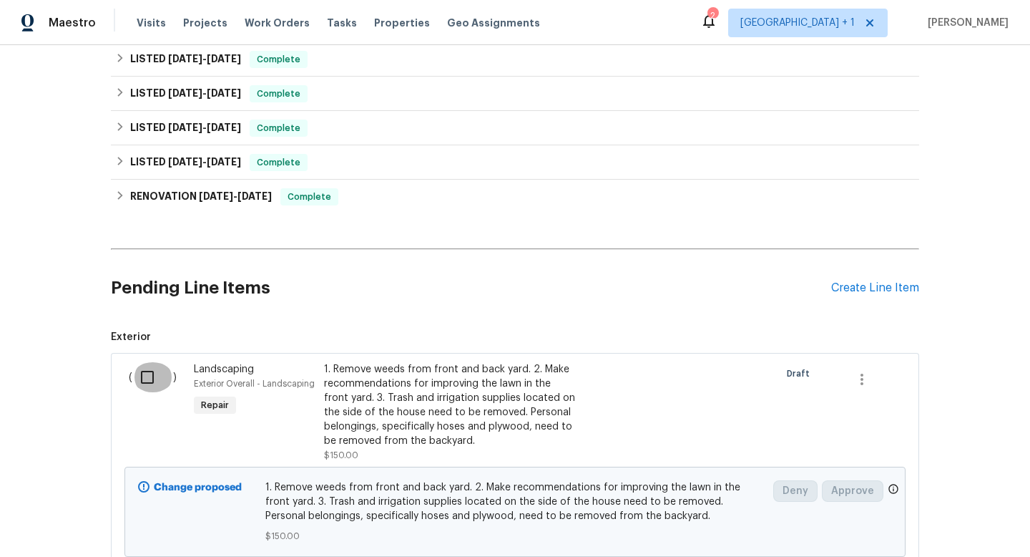
click at [152, 378] on input "checkbox" at bounding box center [152, 377] width 41 height 30
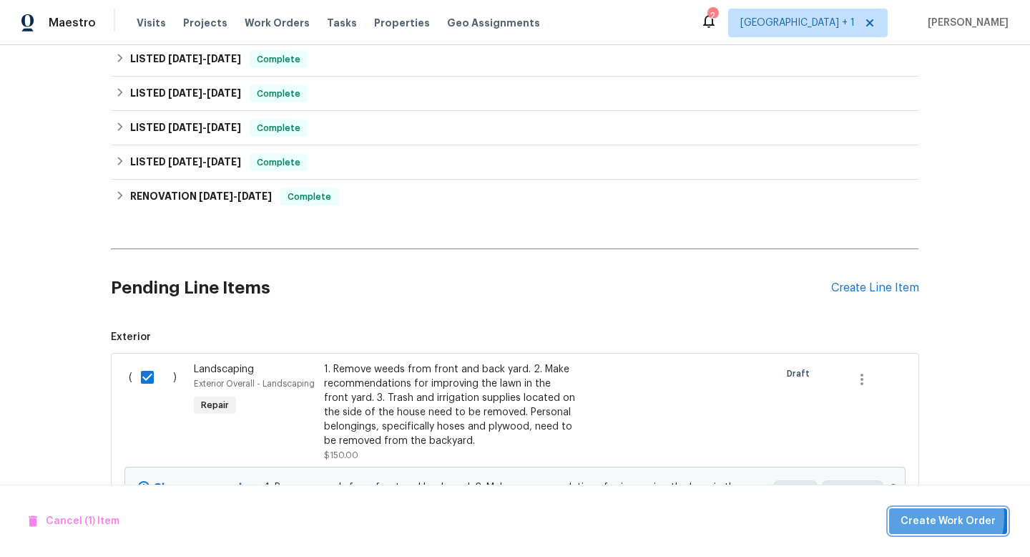
click at [916, 516] on span "Create Work Order" at bounding box center [948, 521] width 95 height 18
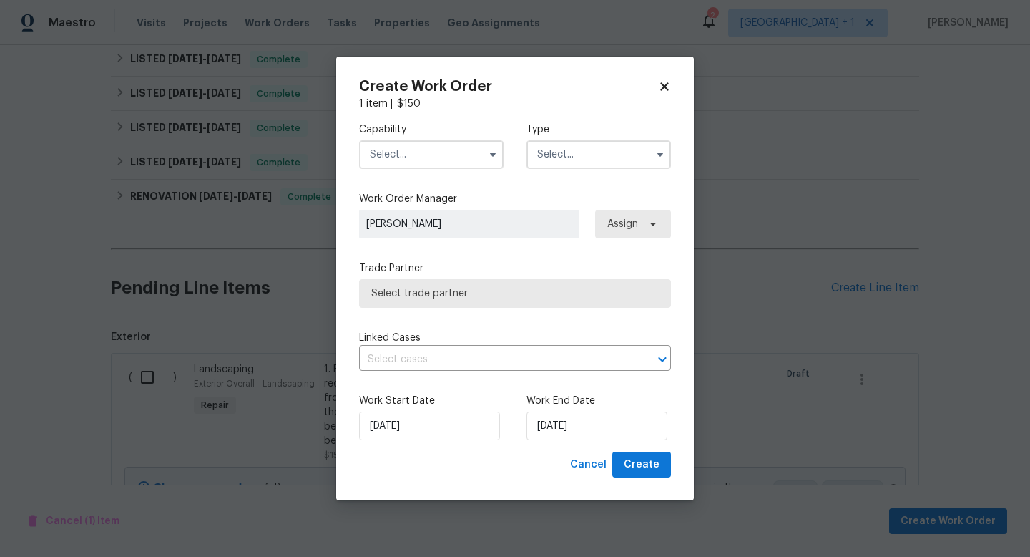
checkbox input "false"
click at [450, 155] on input "text" at bounding box center [431, 154] width 145 height 29
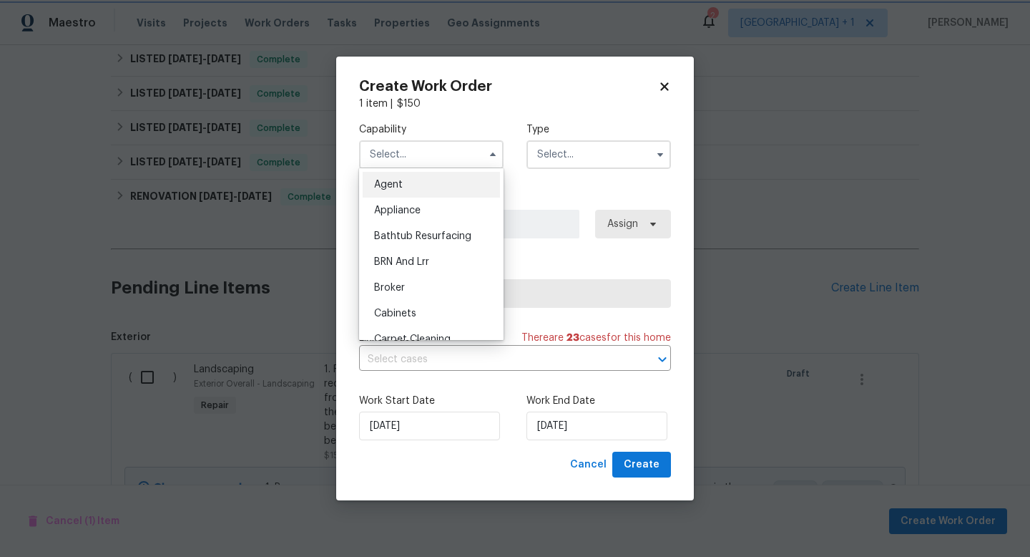
click at [665, 89] on icon at bounding box center [664, 86] width 13 height 13
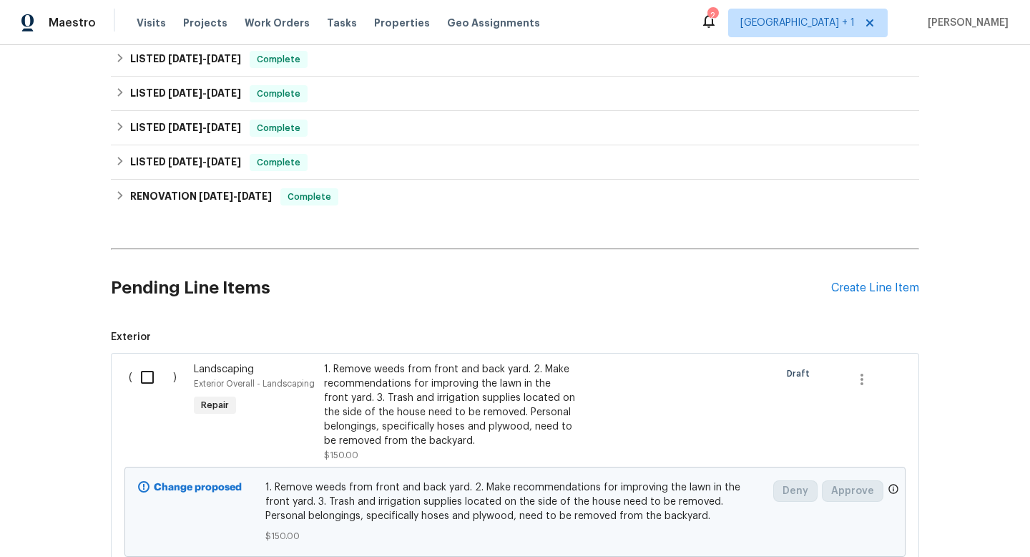
click at [972, 351] on div "Back to all projects 456 E 3675 N, Ogden, UT 84414 4 Beds | 2 1/2 Baths | Total…" at bounding box center [515, 301] width 1030 height 512
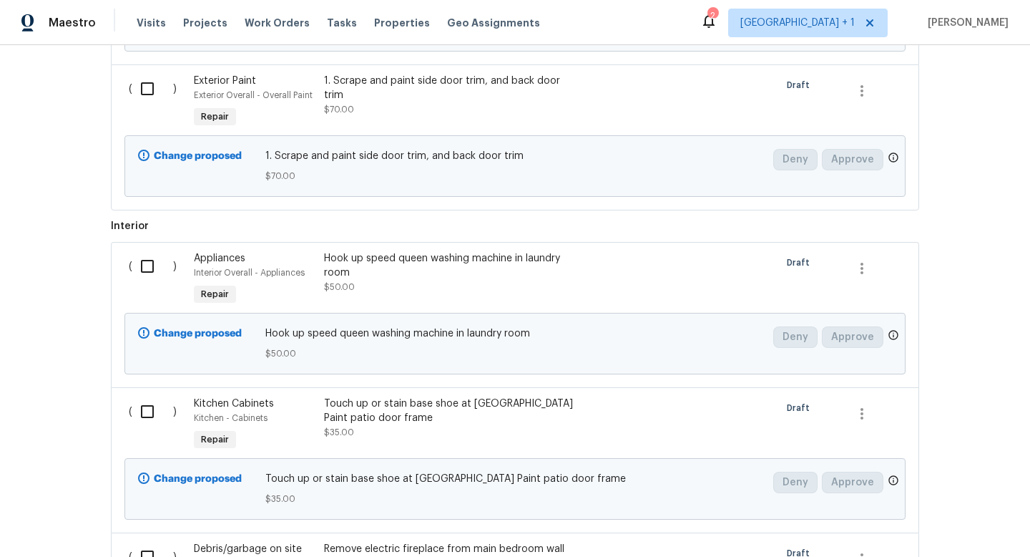
scroll to position [801, 0]
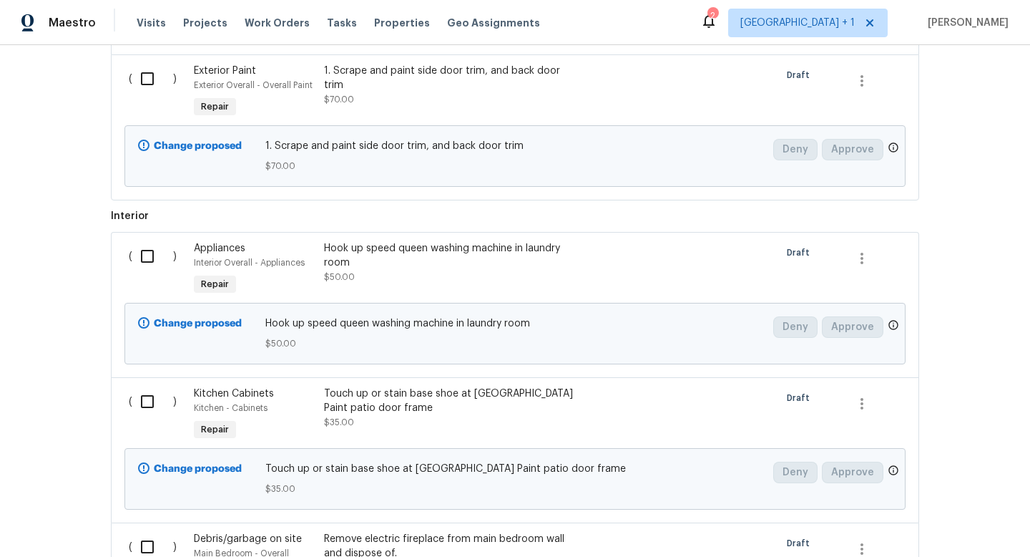
click at [389, 263] on div "Hook up speed queen washing machine in laundry room" at bounding box center [450, 255] width 252 height 29
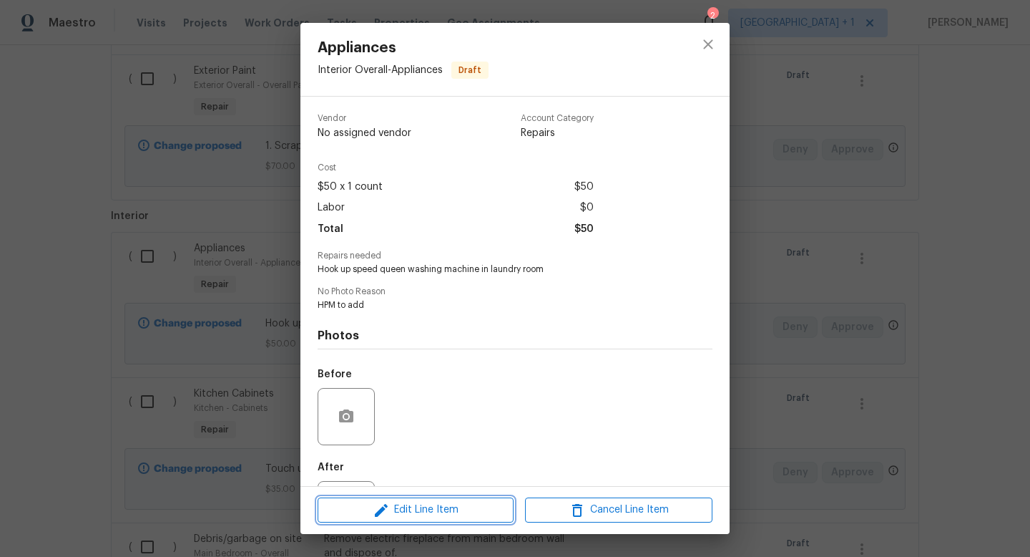
click at [435, 507] on span "Edit Line Item" at bounding box center [415, 510] width 187 height 18
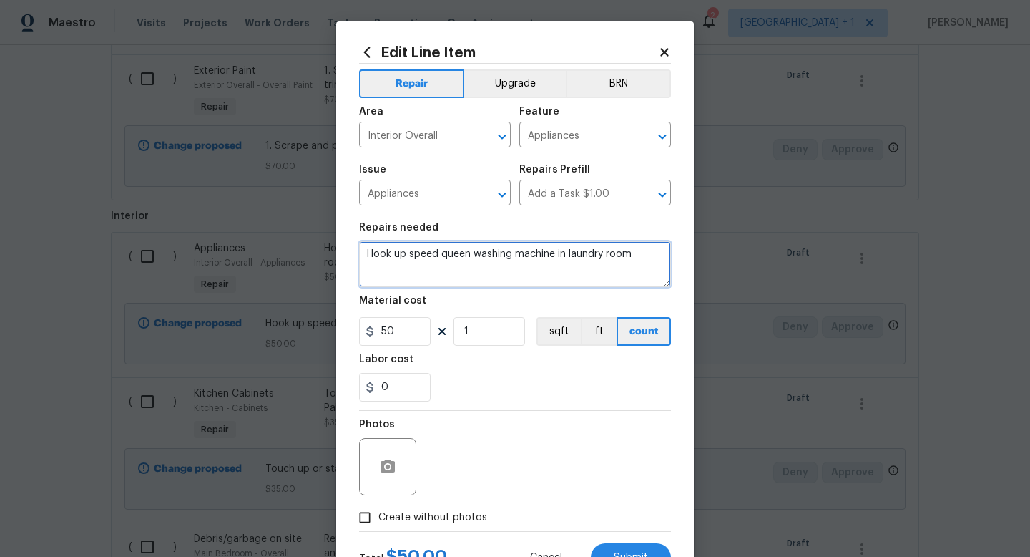
drag, startPoint x: 405, startPoint y: 255, endPoint x: 348, endPoint y: 251, distance: 56.6
click at [348, 251] on div "Edit Line Item Repair Upgrade BRN Area Interior Overall ​ Feature Appliances ​ …" at bounding box center [515, 307] width 358 height 573
type textarea "remove speed queen washing machine in laundry room"
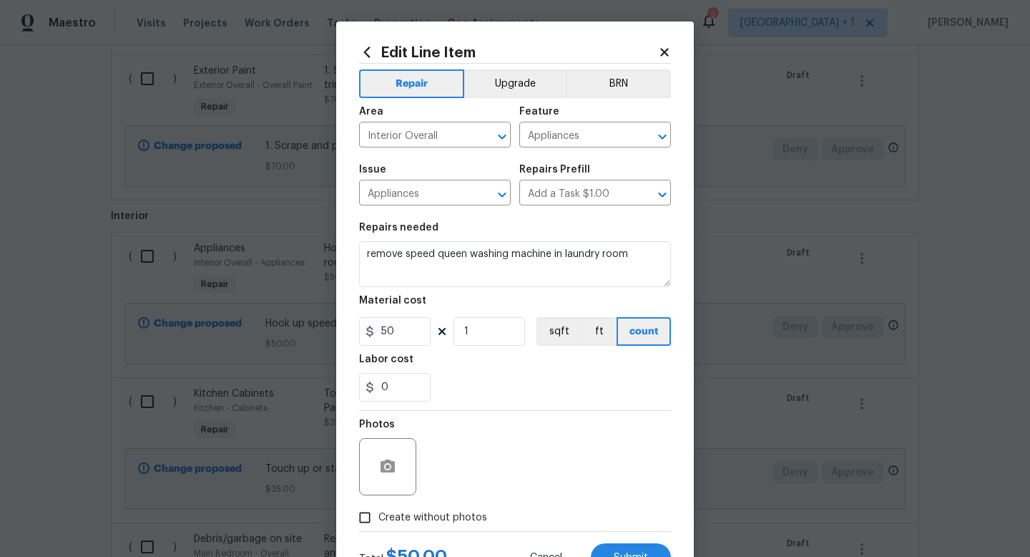
click at [481, 383] on div "0" at bounding box center [515, 387] width 312 height 29
click at [619, 548] on button "Submit" at bounding box center [631, 557] width 80 height 29
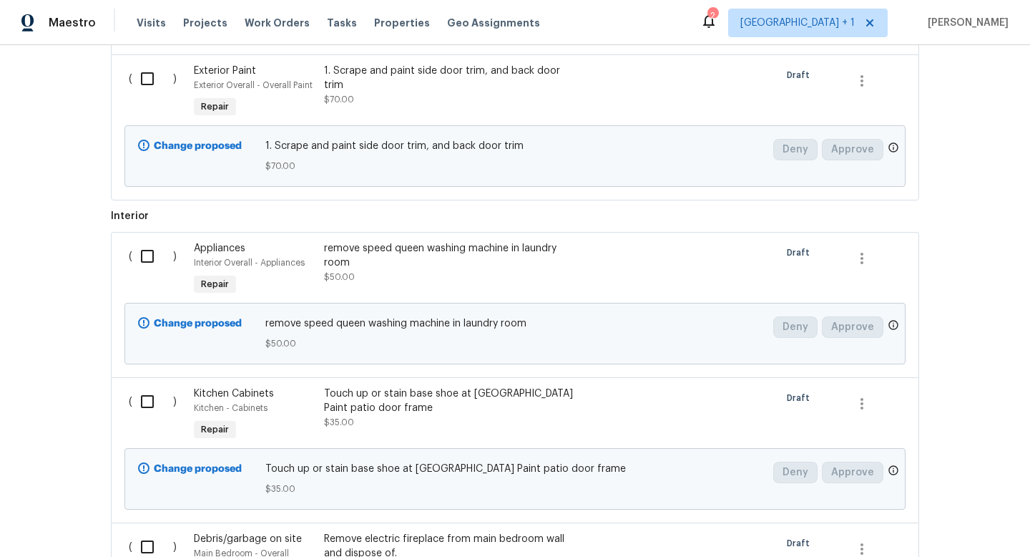
click at [979, 355] on div "Back to all projects 456 E 3675 N, Ogden, UT 84414 4 Beds | 2 1/2 Baths | Total…" at bounding box center [515, 301] width 1030 height 512
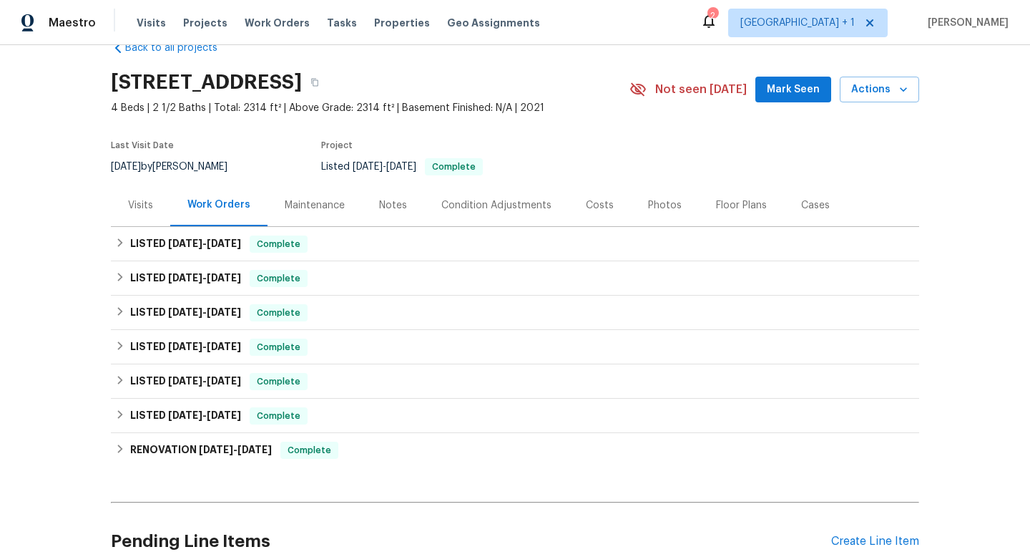
scroll to position [0, 0]
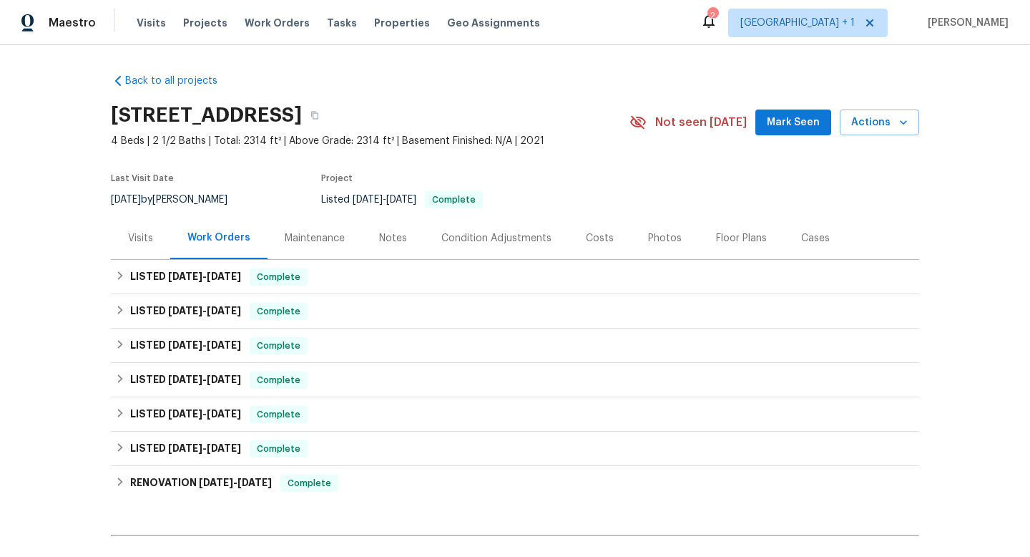
click at [1011, 258] on div "Back to all projects 456 E 3675 N, Ogden, UT 84414 4 Beds | 2 1/2 Baths | Total…" at bounding box center [515, 301] width 1030 height 512
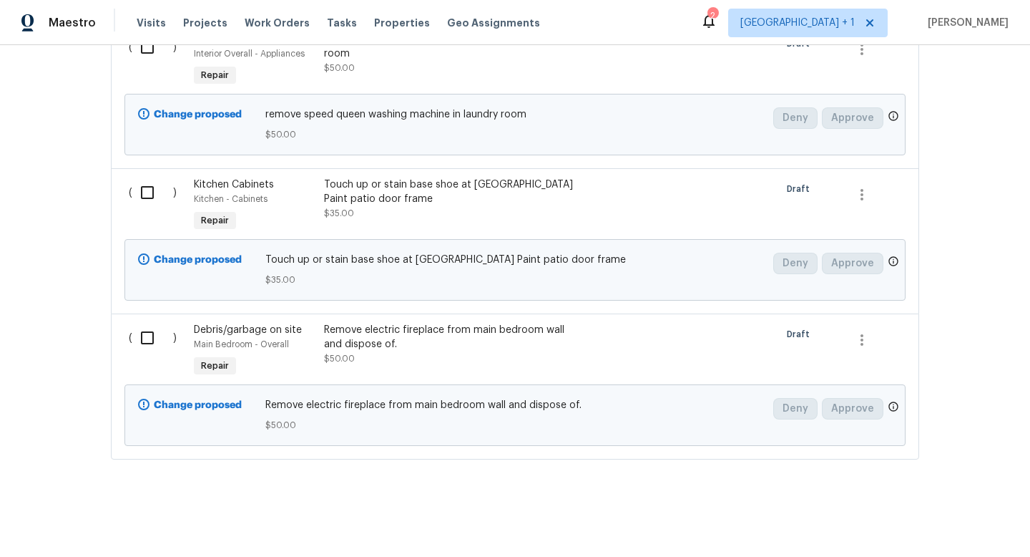
scroll to position [1012, 0]
click at [393, 333] on div "Remove electric fireplace from main bedroom wall and dispose of." at bounding box center [450, 337] width 252 height 29
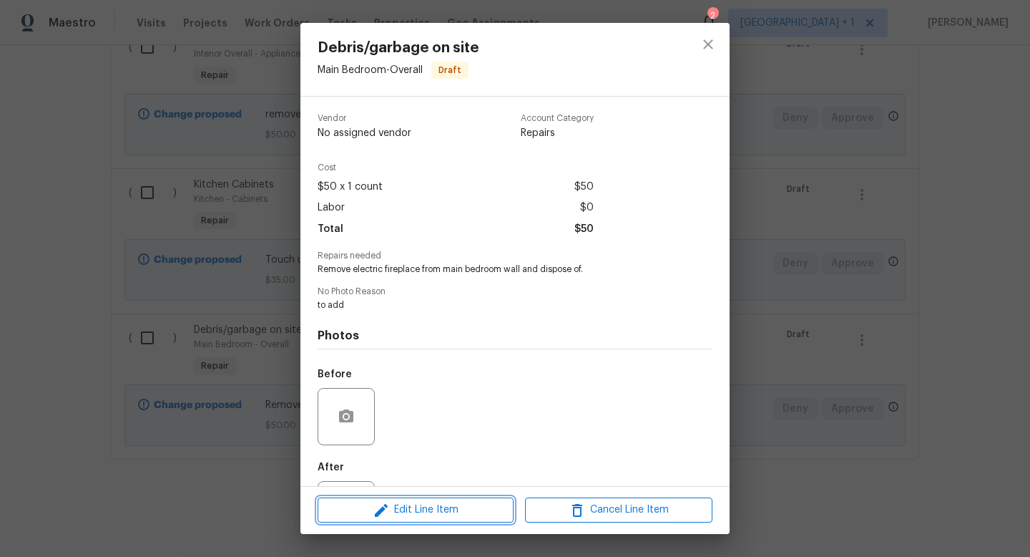
click at [417, 510] on span "Edit Line Item" at bounding box center [415, 510] width 187 height 18
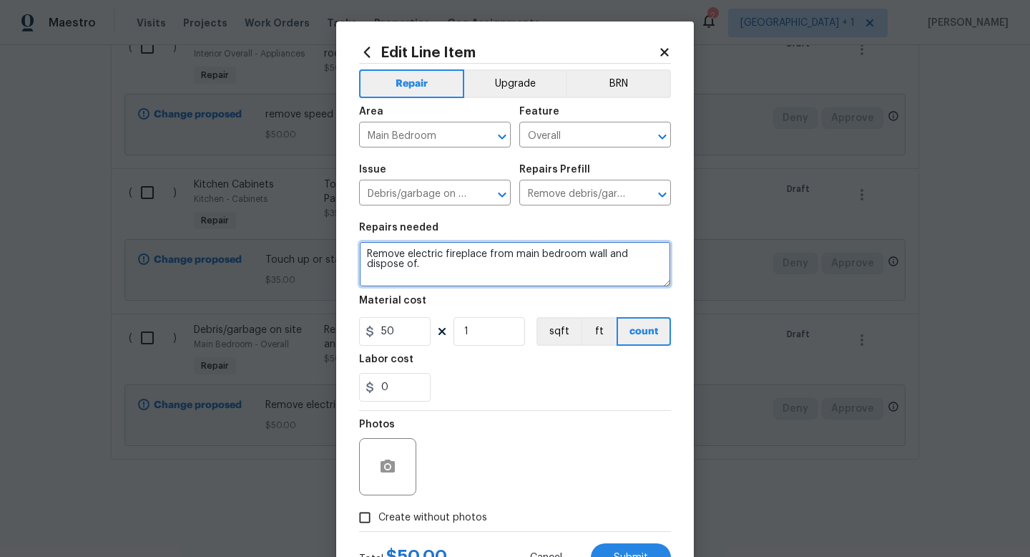
click at [370, 254] on textarea "Remove electric fireplace from main bedroom wall and dispose of." at bounding box center [515, 264] width 312 height 46
click at [431, 273] on textarea "1. Remove electric fireplace from main bedroom wall and dispose of." at bounding box center [515, 264] width 312 height 46
type textarea "1. Remove electric fireplace from main bedroom wall and dispose of. 2. Empty tr…"
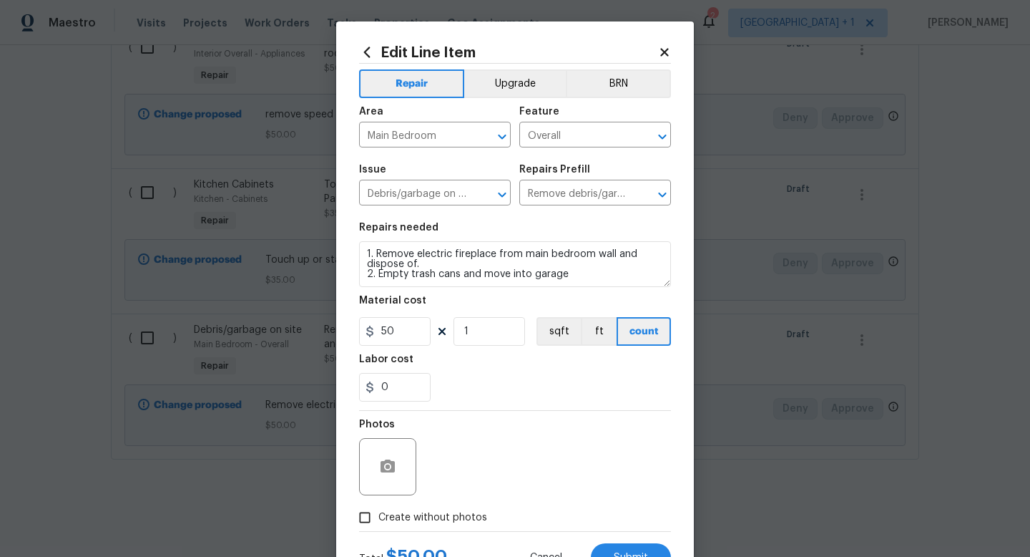
click at [564, 419] on div "Photos" at bounding box center [515, 457] width 312 height 93
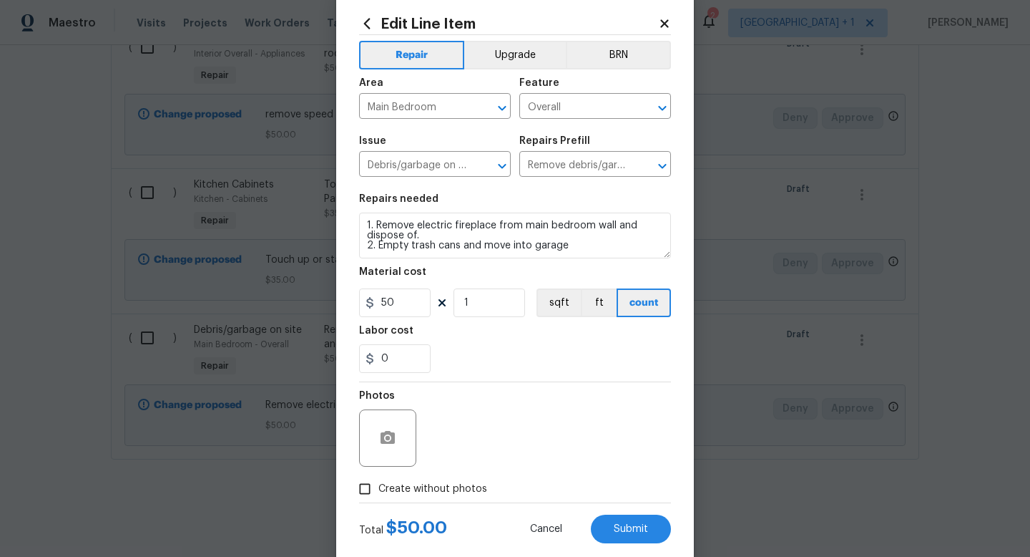
scroll to position [60, 0]
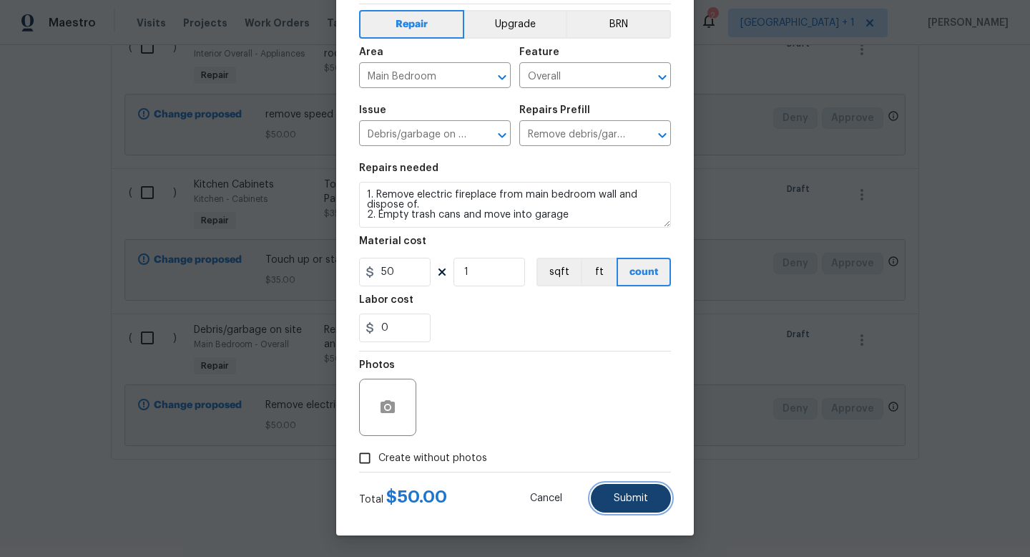
click at [616, 494] on span "Submit" at bounding box center [631, 498] width 34 height 11
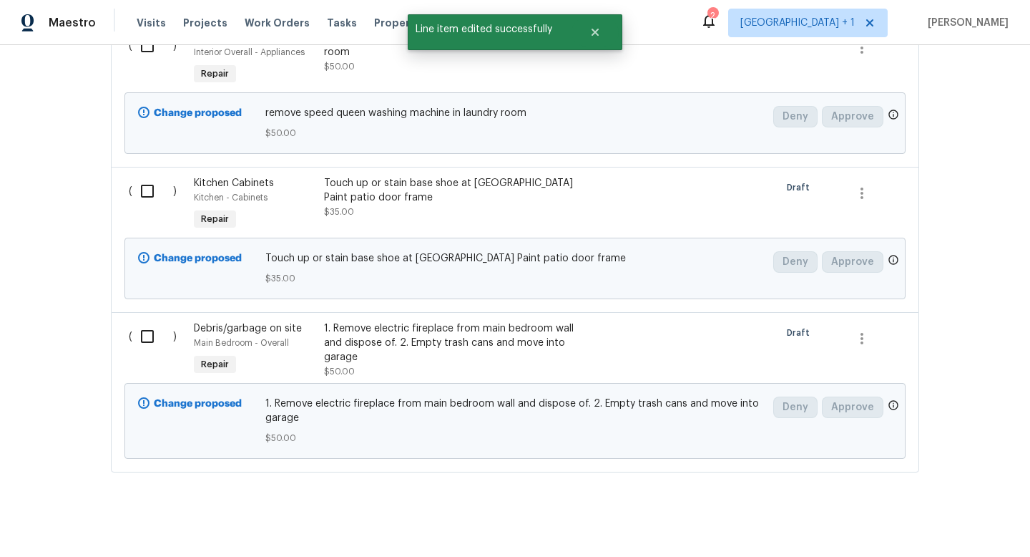
scroll to position [0, 0]
click at [143, 341] on input "checkbox" at bounding box center [152, 336] width 41 height 30
checkbox input "true"
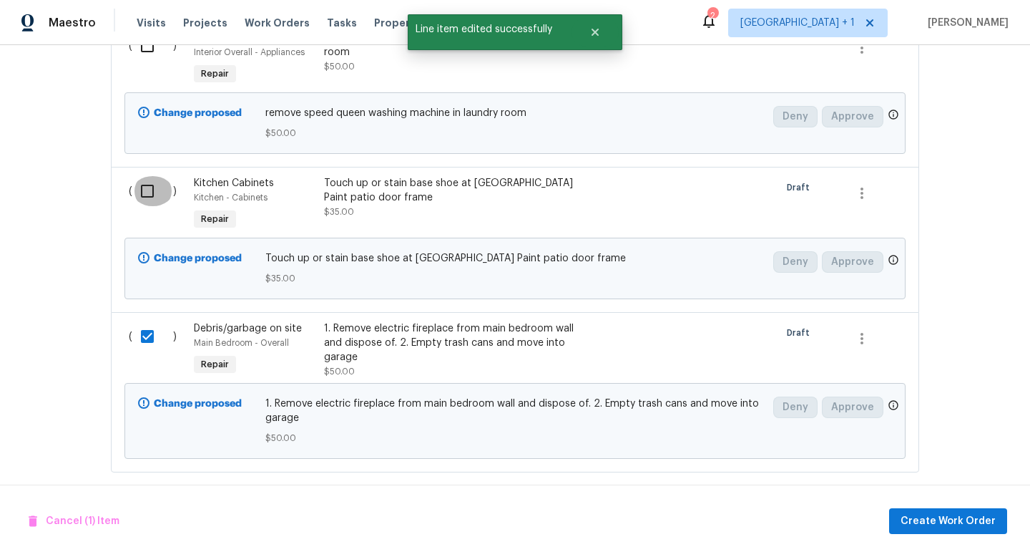
click at [142, 192] on input "checkbox" at bounding box center [152, 191] width 41 height 30
checkbox input "true"
click at [59, 172] on div "Back to all projects 456 E 3675 N, Ogden, UT 84414 4 Beds | 2 1/2 Baths | Total…" at bounding box center [515, 301] width 1030 height 512
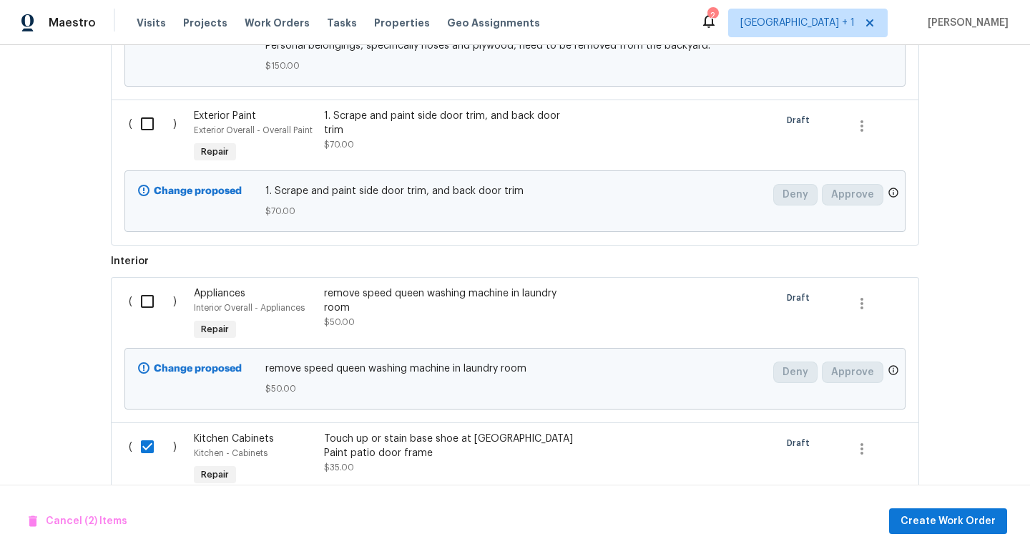
scroll to position [754, 0]
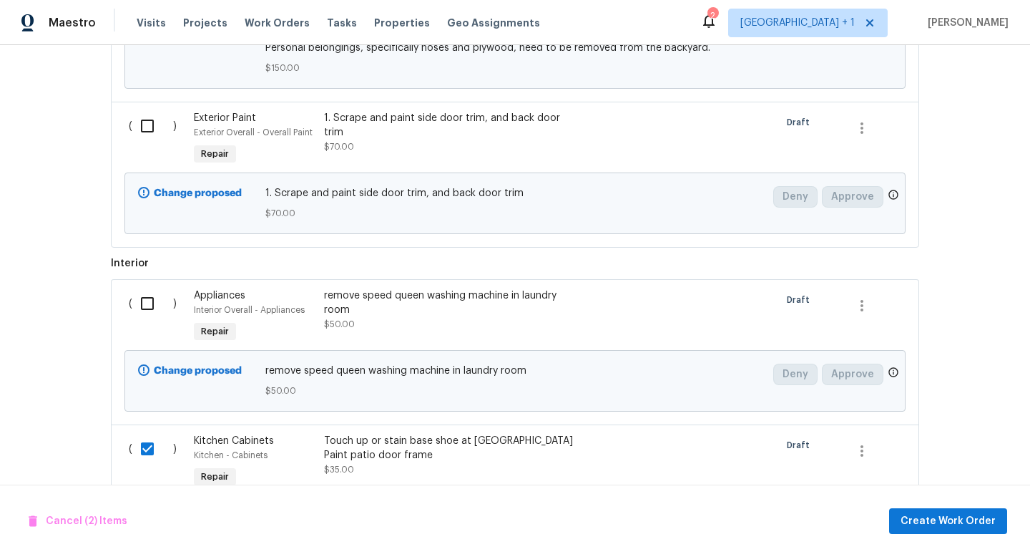
click at [145, 305] on input "checkbox" at bounding box center [152, 303] width 41 height 30
checkbox input "true"
click at [147, 124] on input "checkbox" at bounding box center [152, 126] width 41 height 30
click at [67, 100] on div "Back to all projects 456 E 3675 N, Ogden, UT 84414 4 Beds | 2 1/2 Baths | Total…" at bounding box center [515, 301] width 1030 height 512
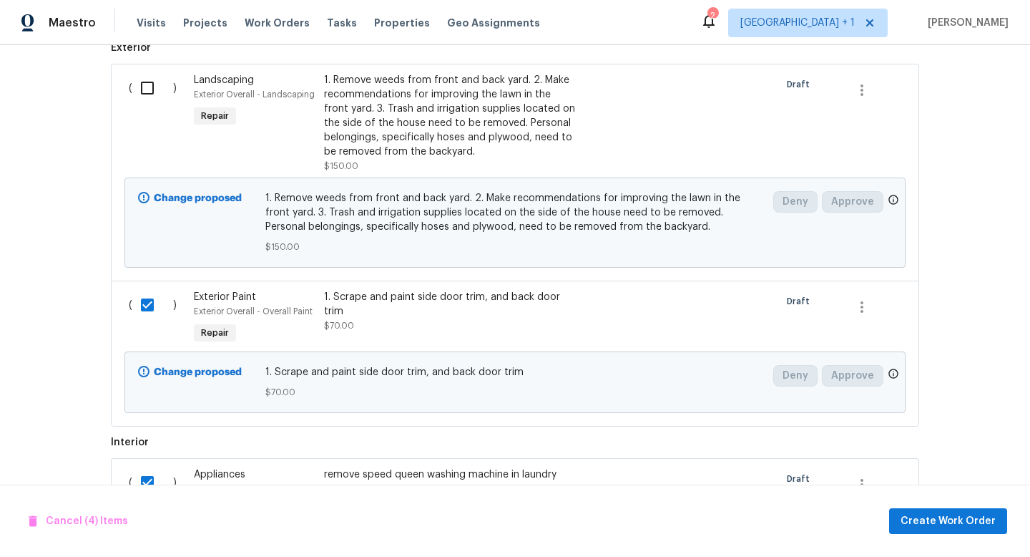
scroll to position [525, 0]
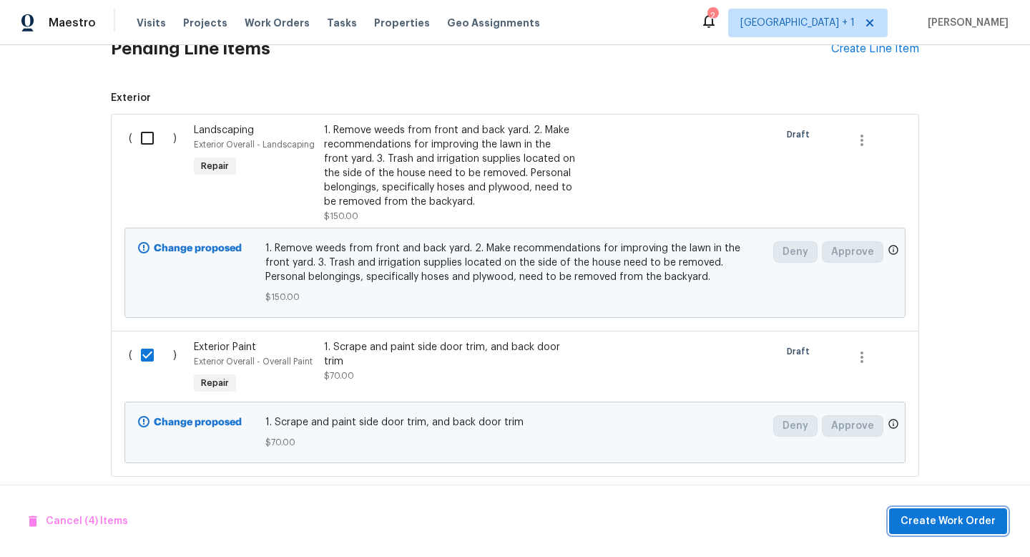
click at [913, 519] on span "Create Work Order" at bounding box center [948, 521] width 95 height 18
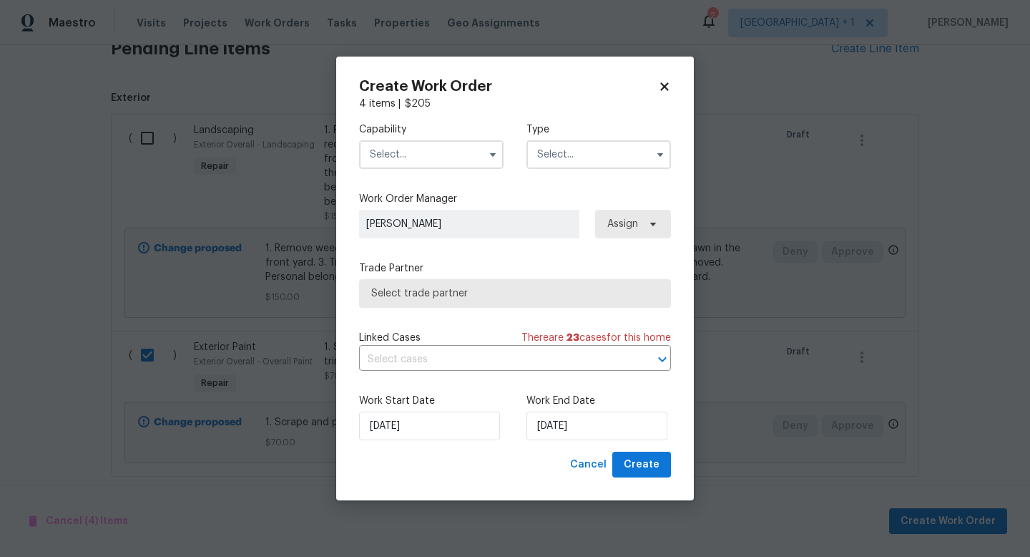
click at [461, 163] on input "text" at bounding box center [431, 154] width 145 height 29
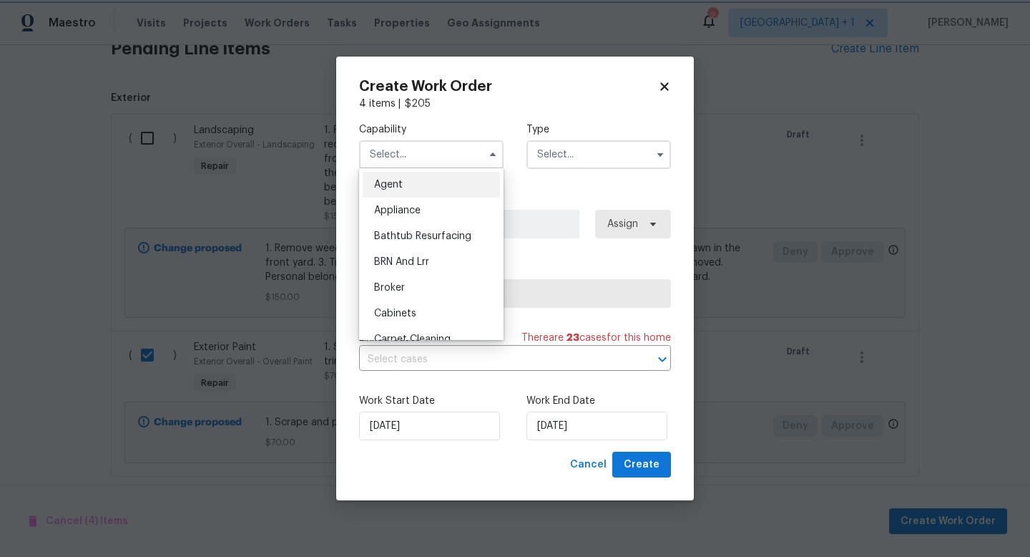
click at [670, 88] on icon at bounding box center [664, 86] width 13 height 13
checkbox input "false"
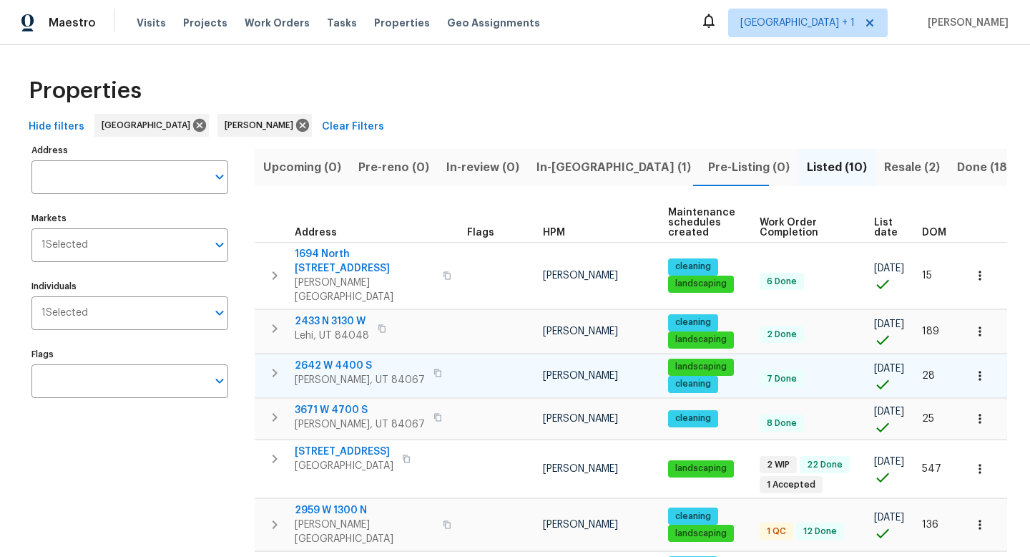
scroll to position [99, 0]
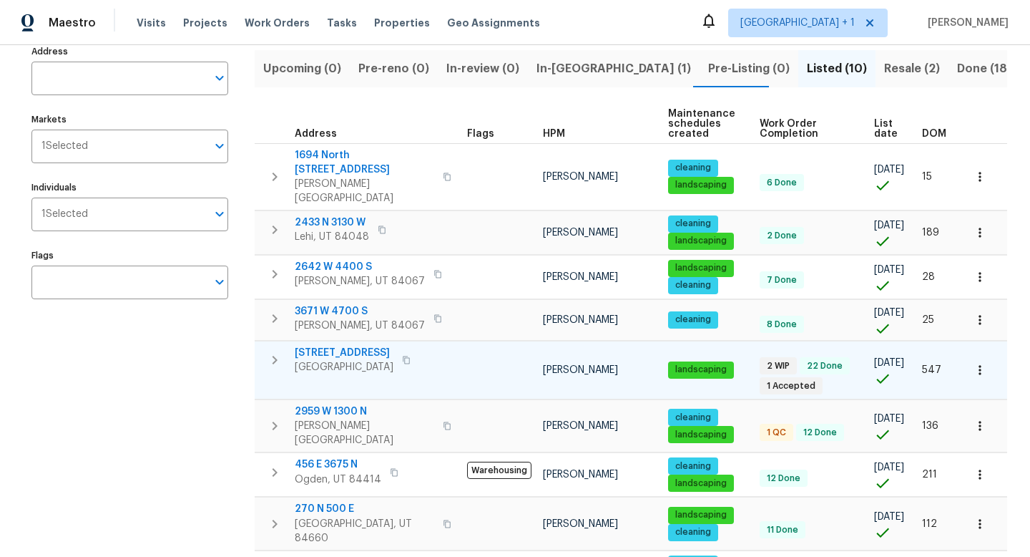
click at [343, 360] on span "[GEOGRAPHIC_DATA]" at bounding box center [344, 367] width 99 height 14
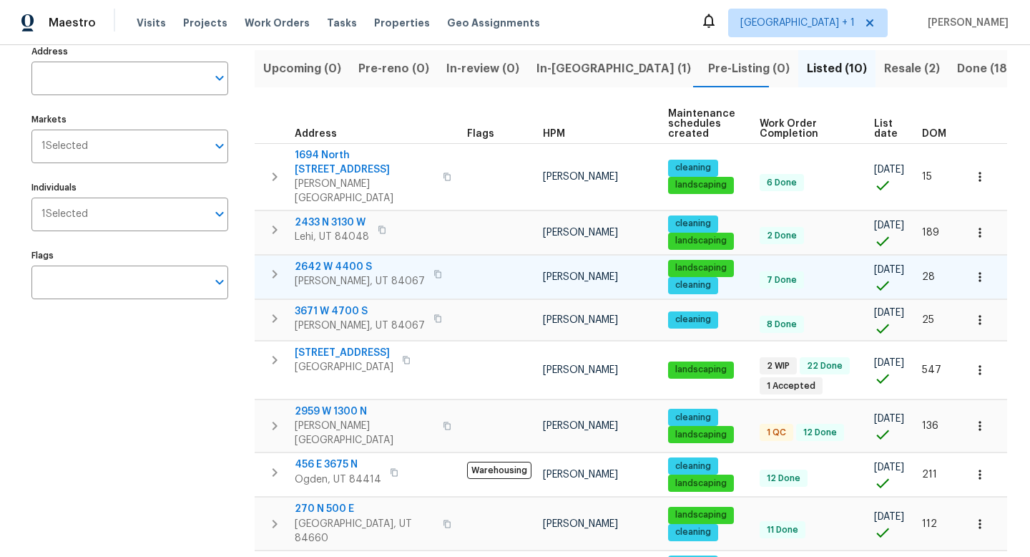
click at [315, 260] on span "2642 W 4400 S" at bounding box center [360, 267] width 130 height 14
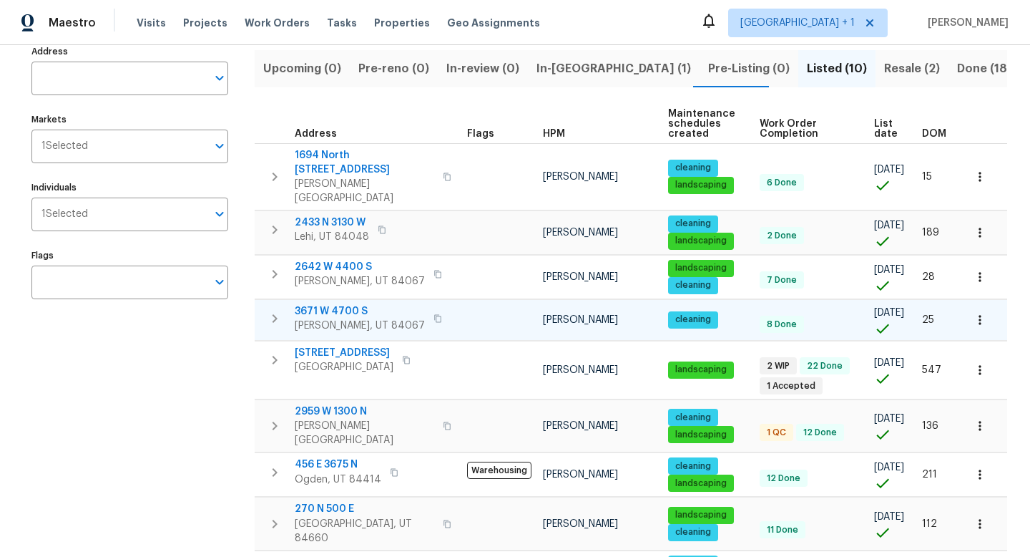
click at [337, 304] on span "3671 W 4700 S" at bounding box center [360, 311] width 130 height 14
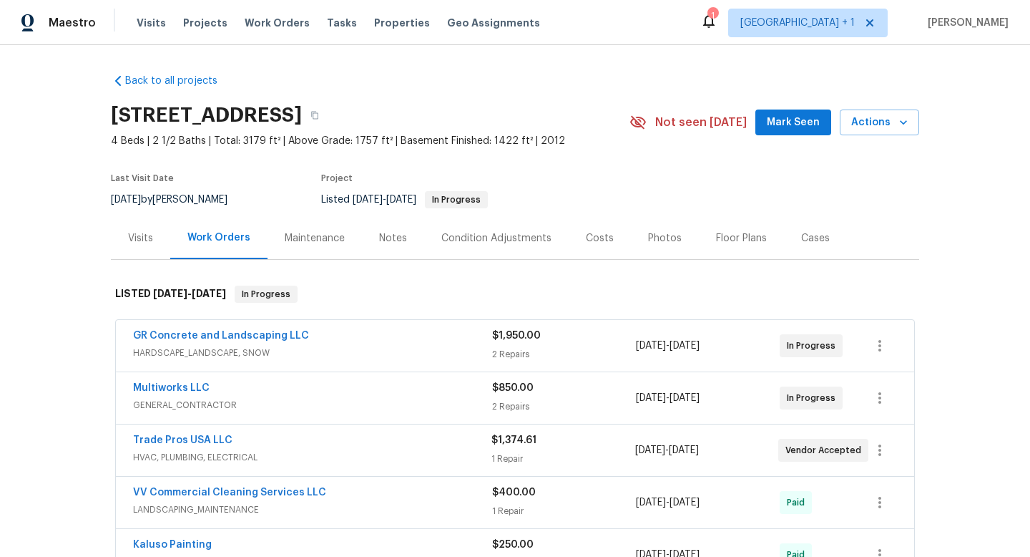
click at [388, 245] on div "Notes" at bounding box center [393, 238] width 28 height 14
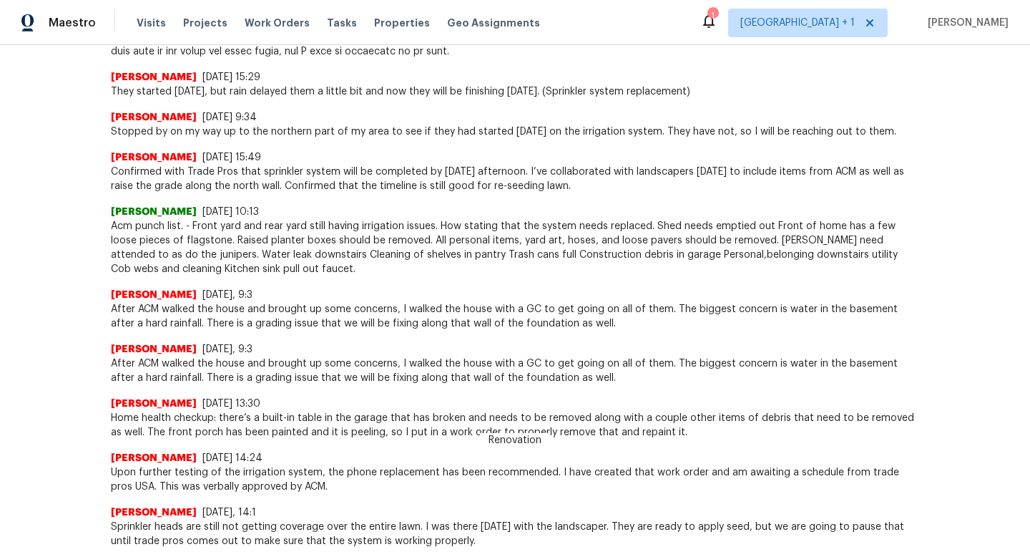
scroll to position [630, 0]
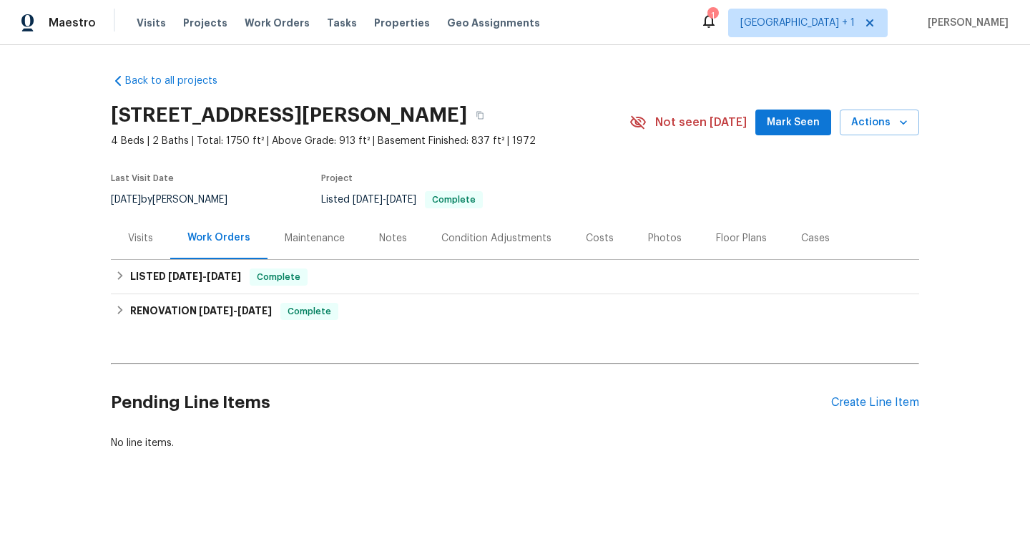
click at [390, 238] on div "Notes" at bounding box center [393, 238] width 28 height 14
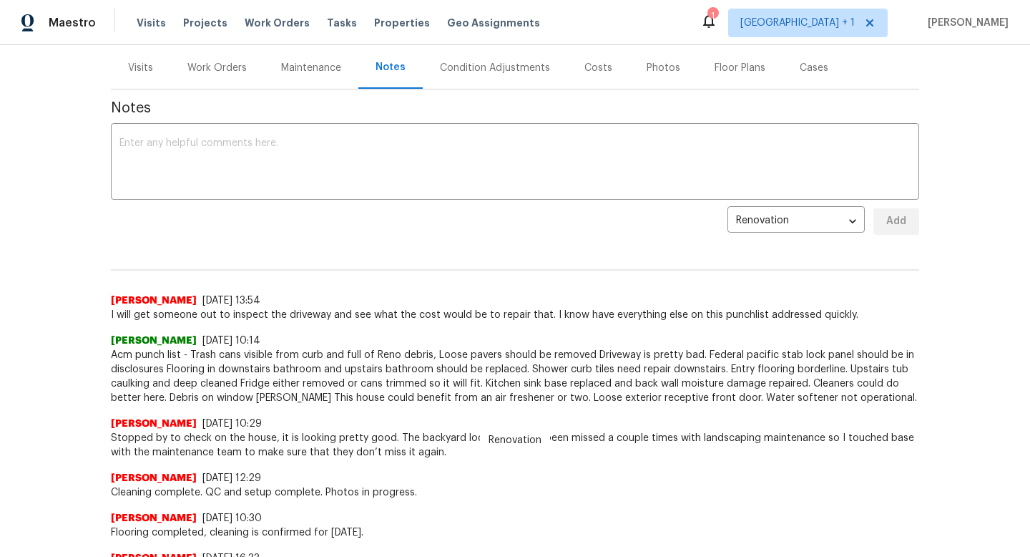
scroll to position [172, 0]
click at [225, 70] on div "Work Orders" at bounding box center [216, 66] width 59 height 14
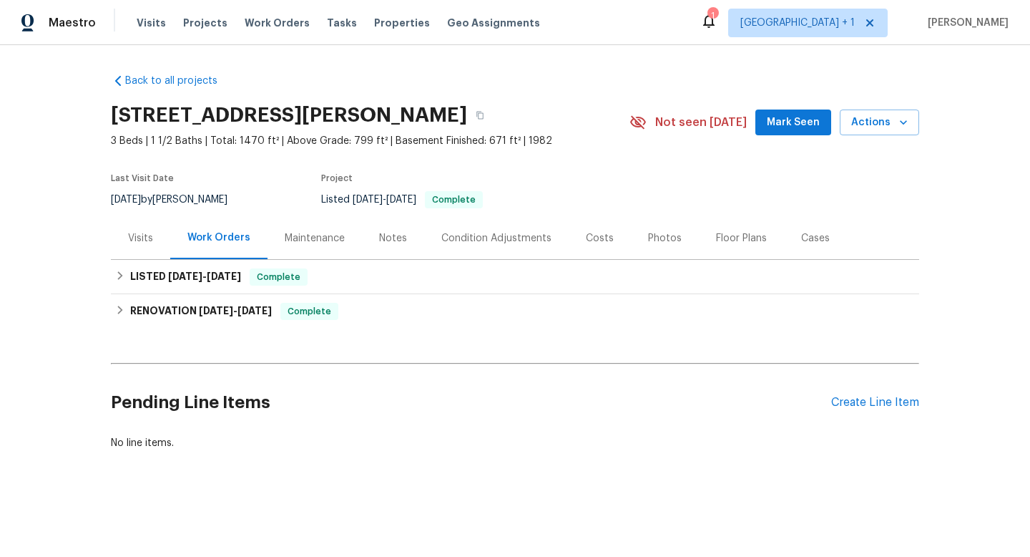
click at [396, 235] on div "Notes" at bounding box center [393, 238] width 28 height 14
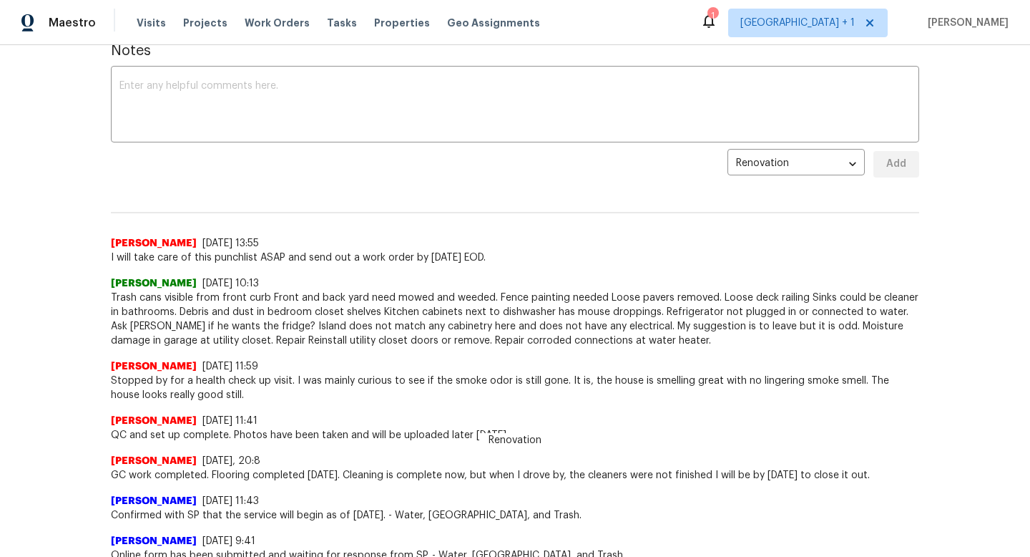
scroll to position [229, 0]
